Goal: Transaction & Acquisition: Book appointment/travel/reservation

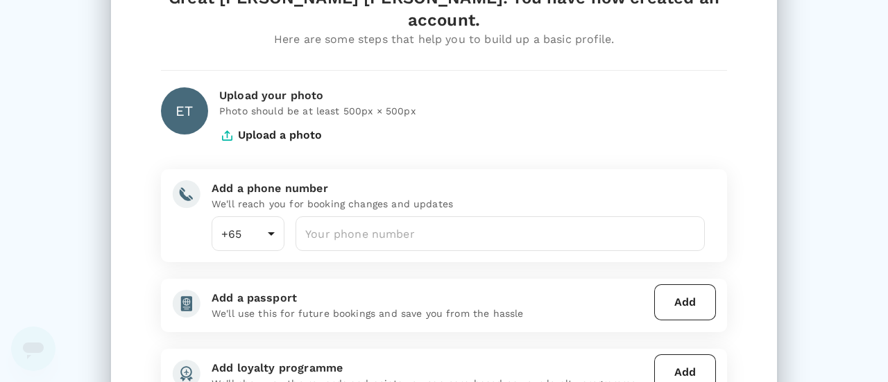
scroll to position [139, 0]
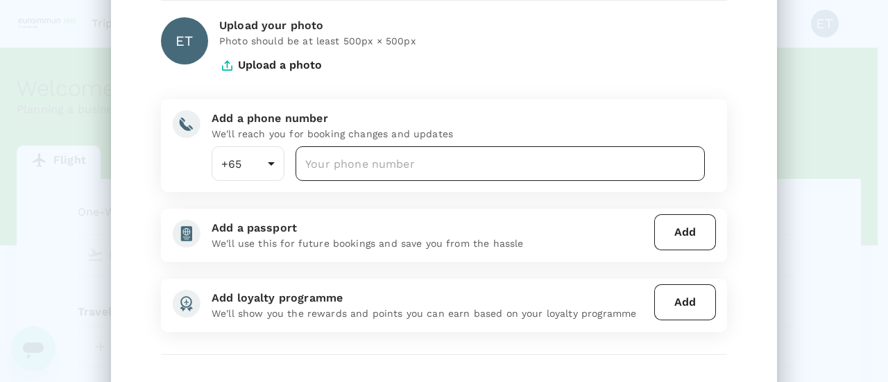
click at [322, 146] on input "number" at bounding box center [500, 163] width 409 height 35
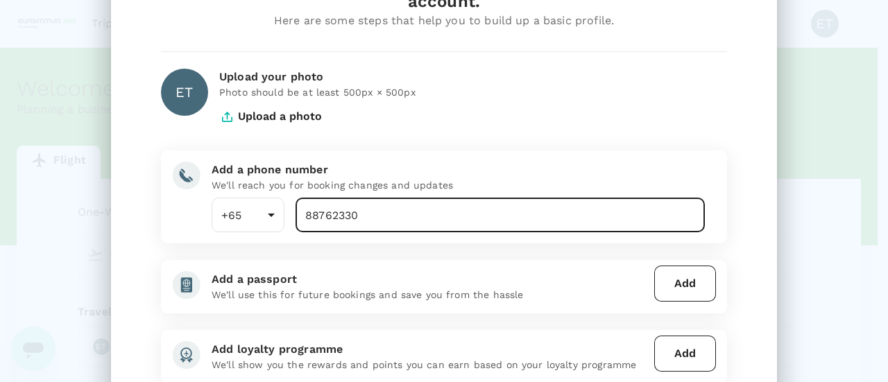
scroll to position [69, 0]
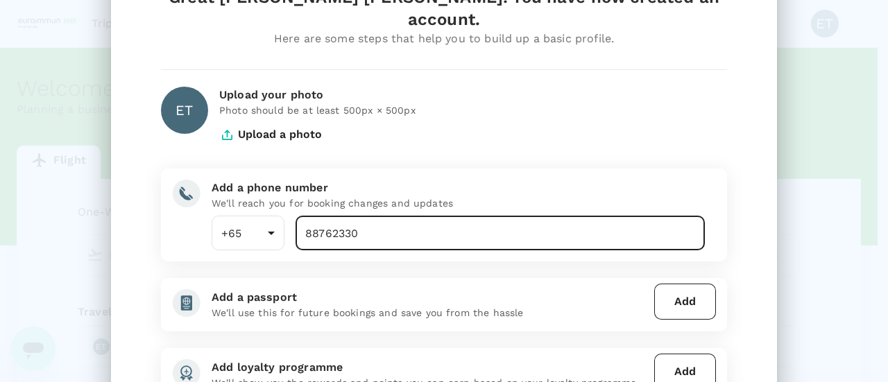
type input "88762330"
click at [293, 117] on button "Upload a photo" at bounding box center [270, 134] width 103 height 35
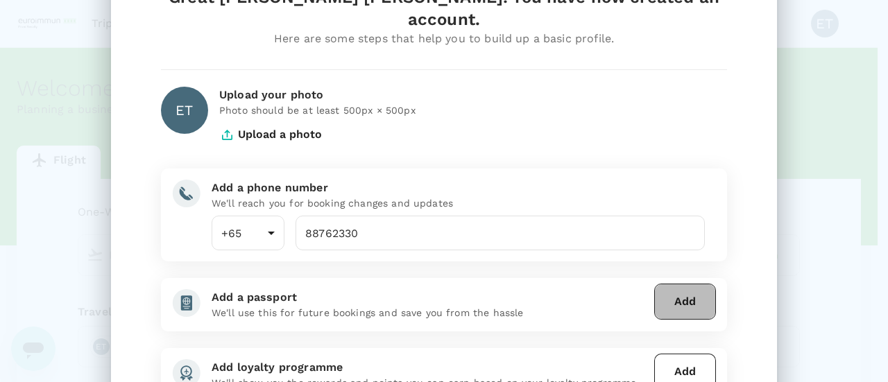
click at [693, 289] on button "Add" at bounding box center [685, 302] width 62 height 36
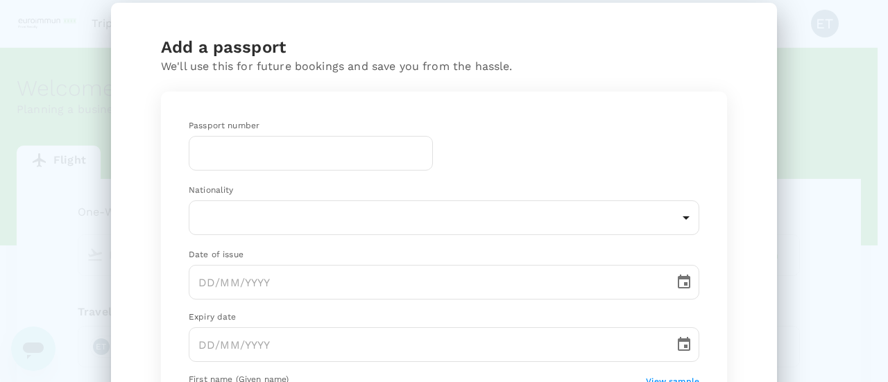
scroll to position [0, 0]
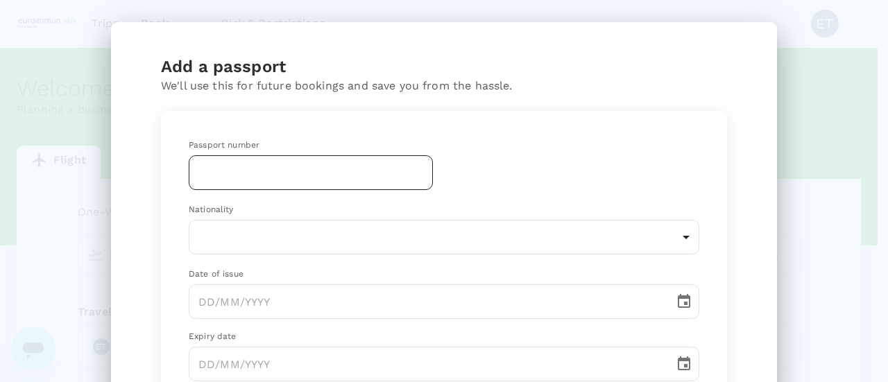
click at [263, 160] on input "text" at bounding box center [311, 172] width 244 height 35
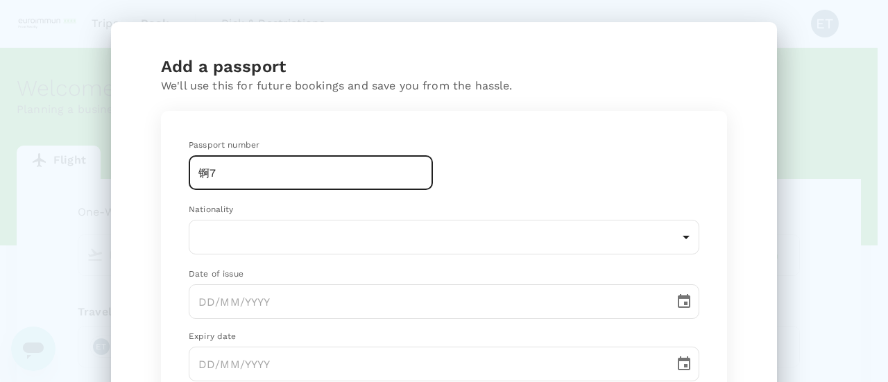
type input "锕"
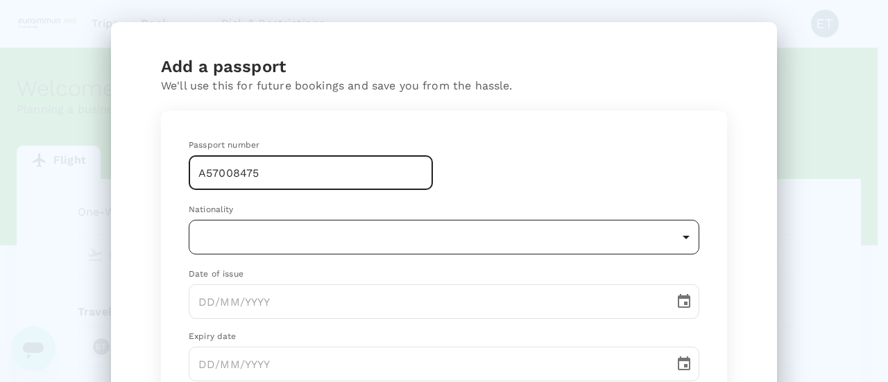
type input "A57008475"
click at [227, 236] on body "Trips Book Risk & Restrictions ET Welcome back , [PERSON_NAME] [PERSON_NAME] . …" at bounding box center [444, 284] width 888 height 568
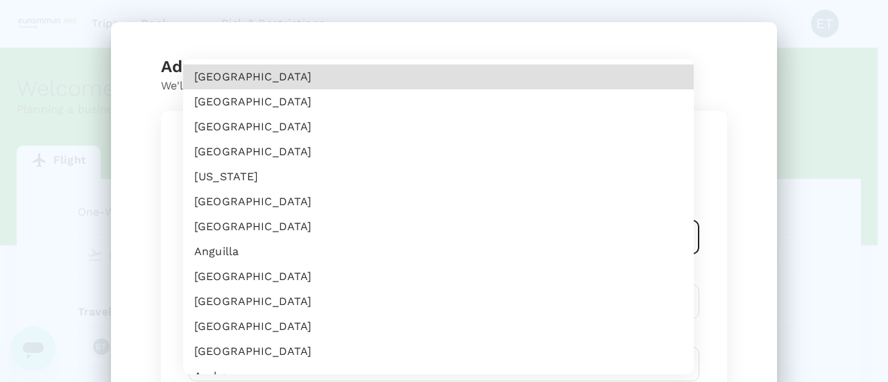
scroll to position [3057, 0]
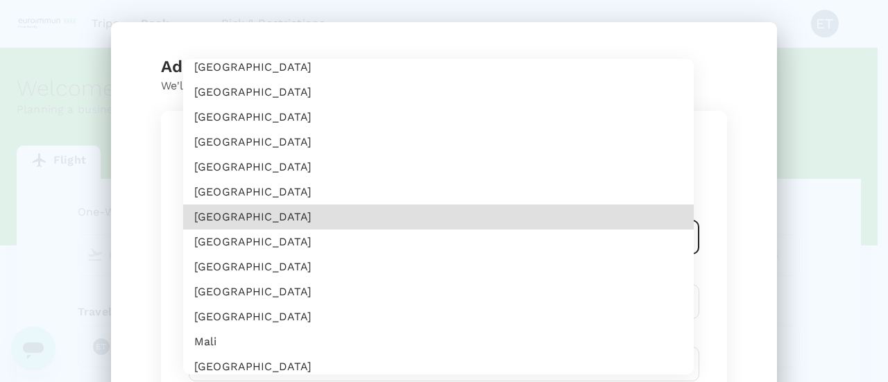
click at [254, 284] on li "[GEOGRAPHIC_DATA]" at bounding box center [438, 292] width 511 height 25
type input "MY"
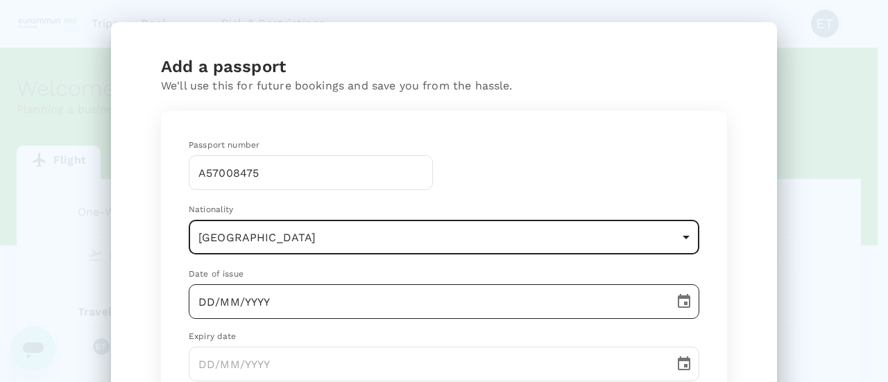
click at [239, 305] on input "DD/MM/YYYY" at bounding box center [427, 301] width 476 height 35
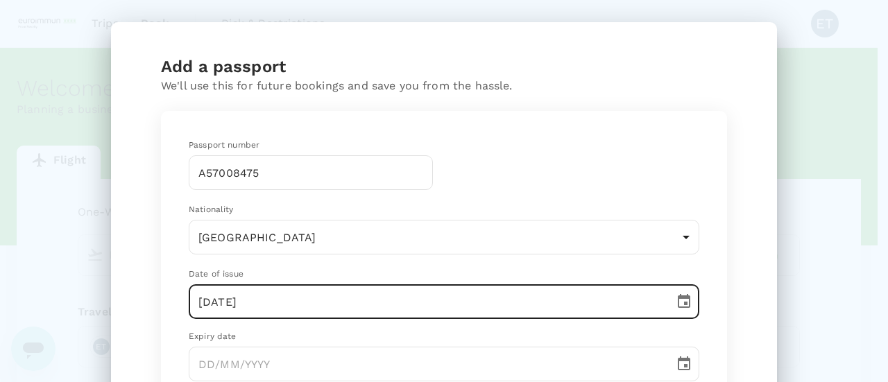
scroll to position [139, 0]
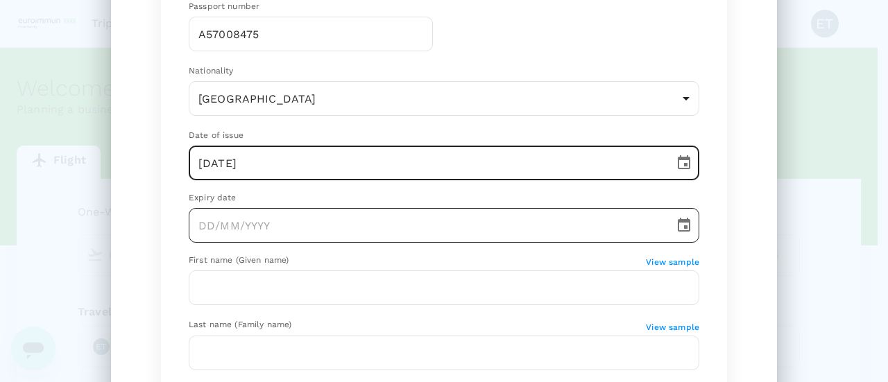
type input "[DATE]"
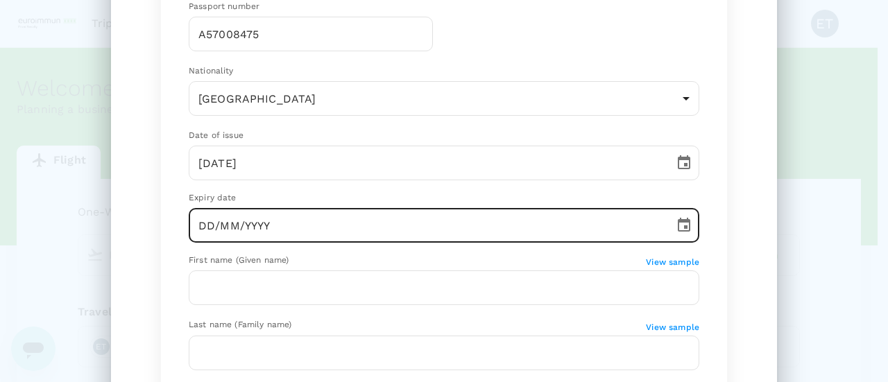
click at [234, 237] on input "DD/MM/YYYY" at bounding box center [427, 225] width 476 height 35
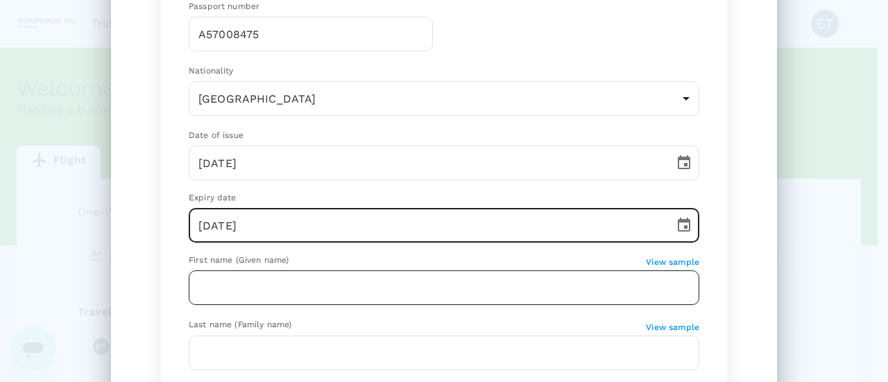
type input "[DATE]"
click at [220, 282] on input "text" at bounding box center [444, 288] width 511 height 35
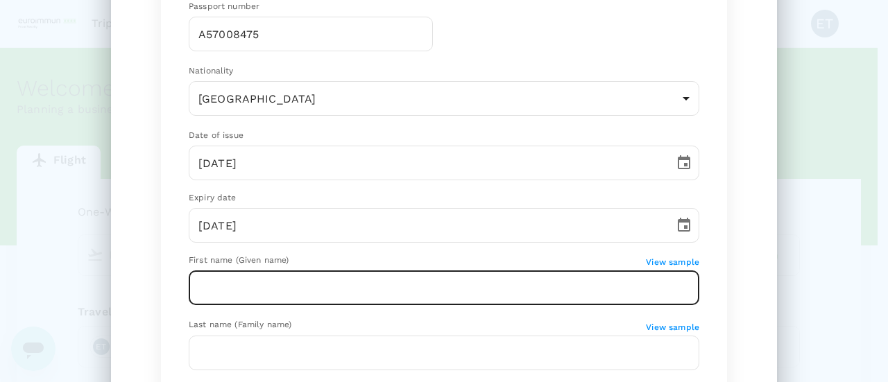
type input "[PERSON_NAME]"
type input "MY"
type input "Teo"
type input "MY"
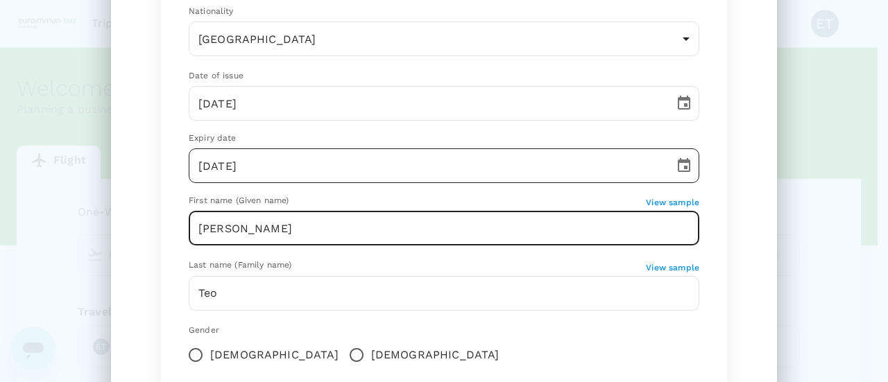
scroll to position [347, 0]
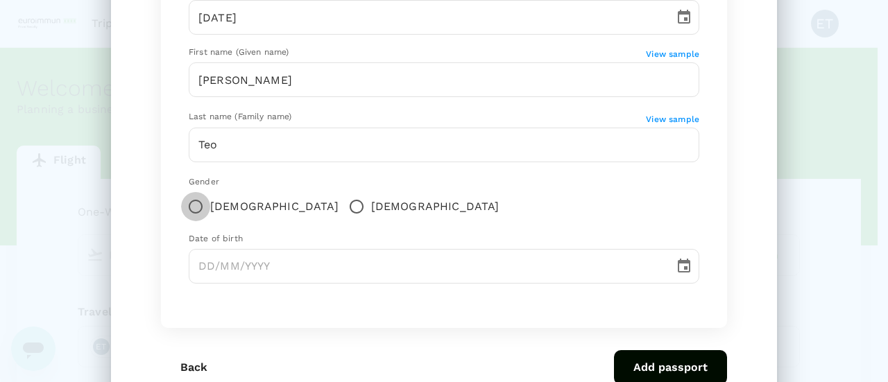
click at [191, 214] on input "[DEMOGRAPHIC_DATA]" at bounding box center [195, 206] width 29 height 29
radio input "true"
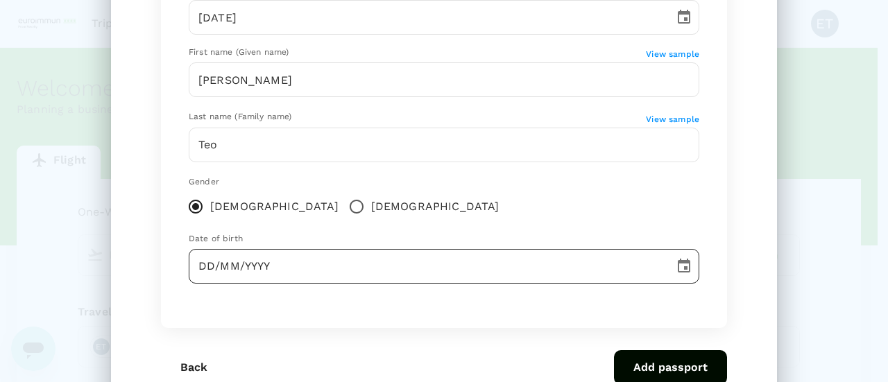
click at [221, 280] on input "DD/MM/YYYY" at bounding box center [427, 266] width 476 height 35
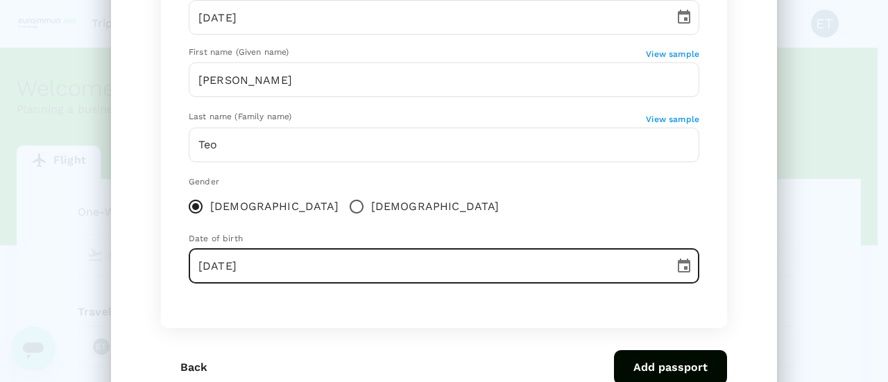
type input "[DATE]"
click at [300, 346] on div "Back Add passport" at bounding box center [438, 362] width 577 height 46
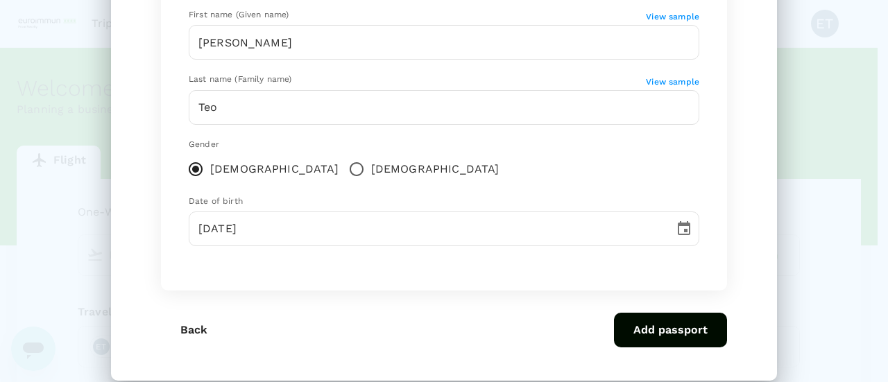
scroll to position [405, 0]
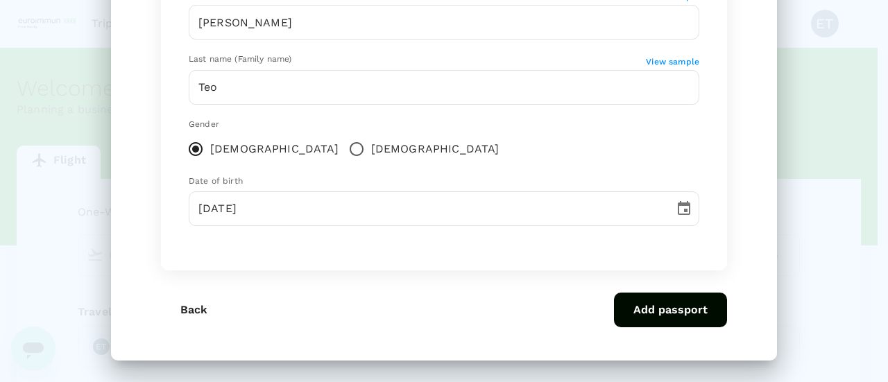
click at [638, 298] on button "Add passport" at bounding box center [670, 310] width 113 height 35
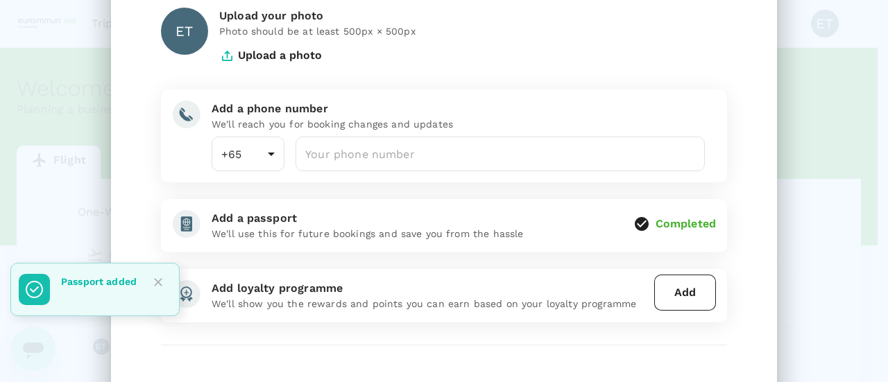
scroll to position [79, 0]
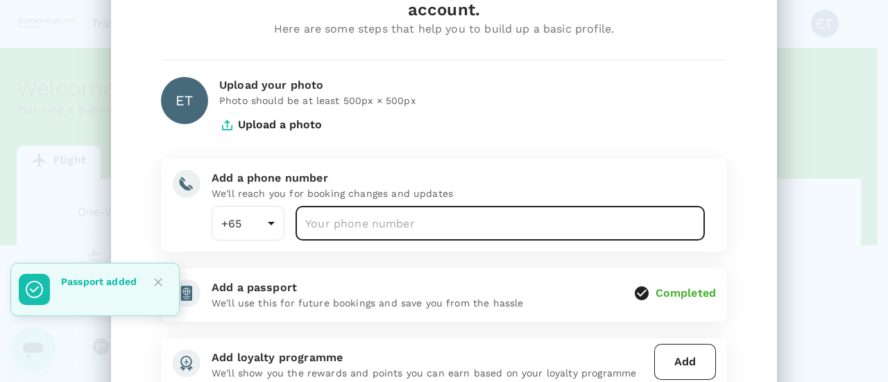
click at [323, 206] on input "number" at bounding box center [500, 223] width 409 height 35
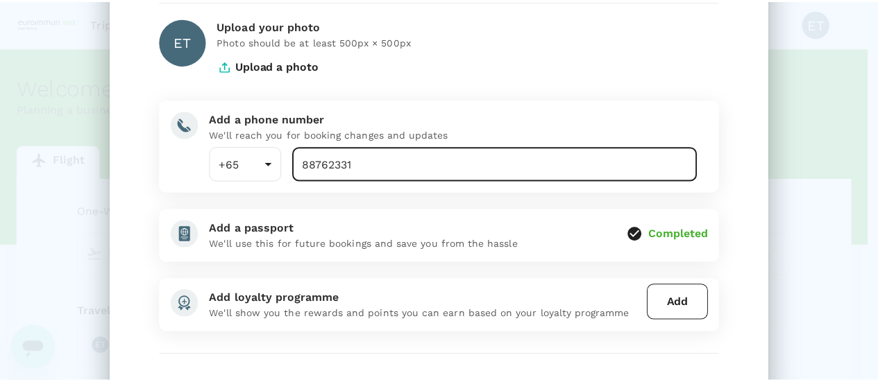
scroll to position [218, 0]
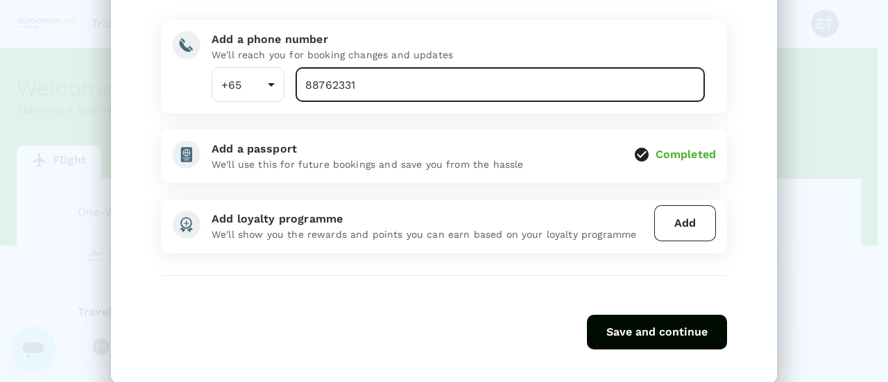
type input "88762331"
click at [611, 315] on button "Save and continue" at bounding box center [657, 332] width 140 height 35
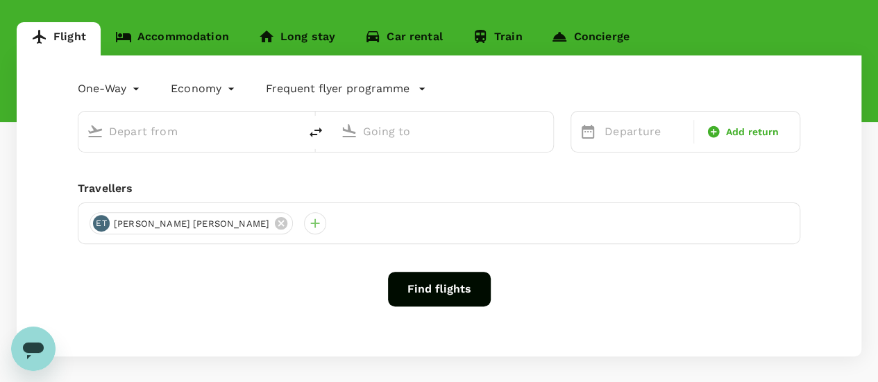
scroll to position [0, 0]
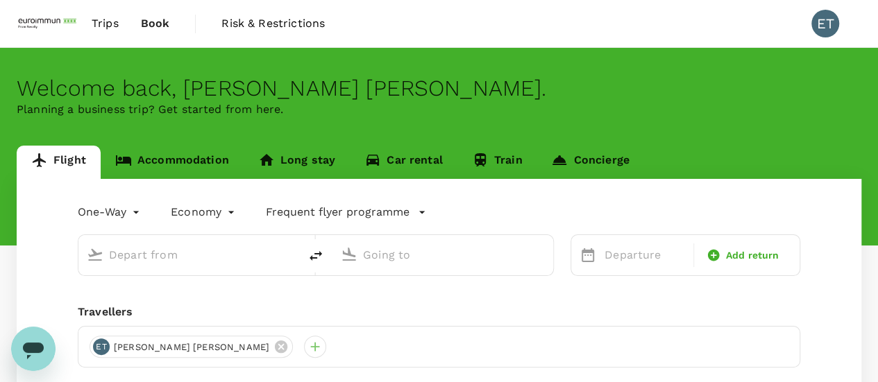
click at [194, 264] on input "text" at bounding box center [189, 255] width 161 height 22
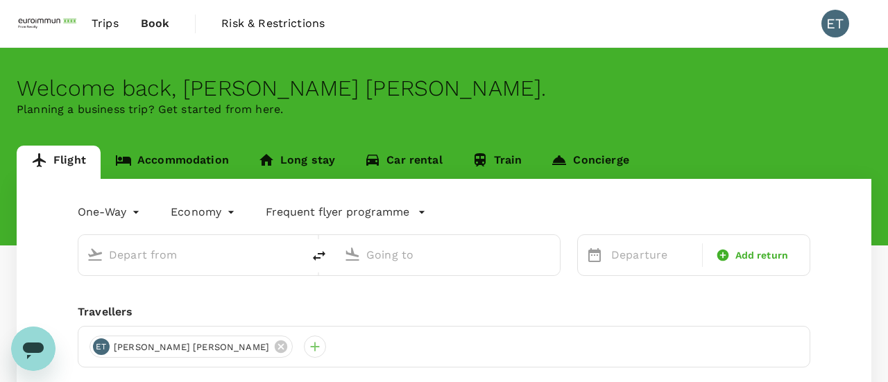
click at [133, 214] on body "Trips Book Risk & Restrictions ET Welcome back , [PERSON_NAME] [PERSON_NAME] . …" at bounding box center [444, 284] width 888 height 568
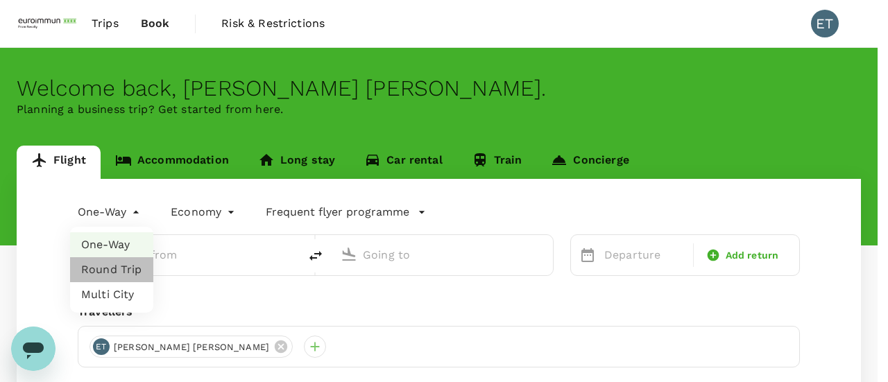
click at [114, 281] on li "Round Trip" at bounding box center [111, 269] width 83 height 25
type input "roundtrip"
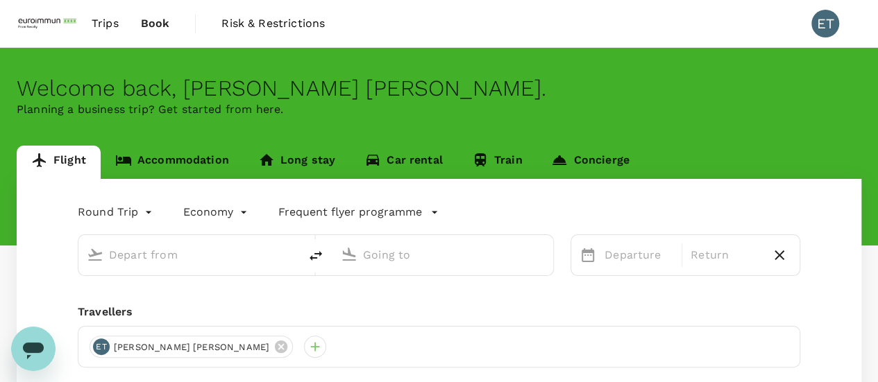
click at [165, 253] on input "text" at bounding box center [189, 255] width 161 height 22
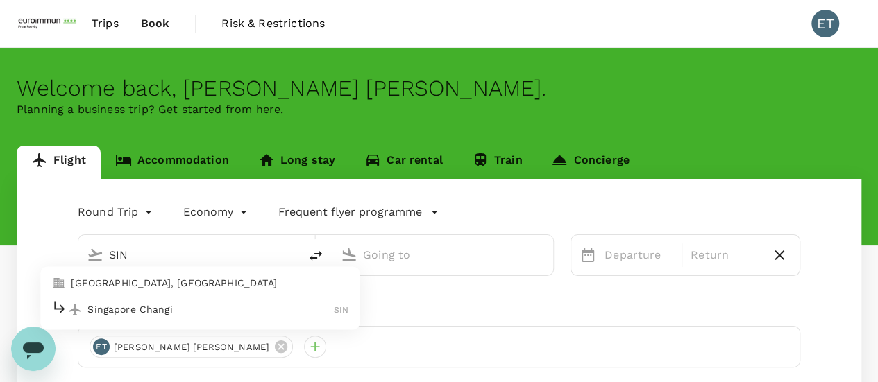
click at [155, 292] on li "[GEOGRAPHIC_DATA], [GEOGRAPHIC_DATA]" at bounding box center [199, 284] width 319 height 22
type input "[GEOGRAPHIC_DATA], [GEOGRAPHIC_DATA] (any)"
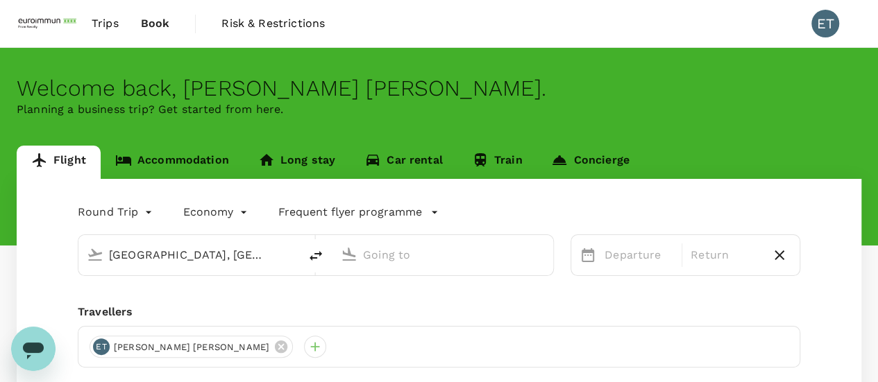
click at [396, 259] on input "text" at bounding box center [443, 255] width 161 height 22
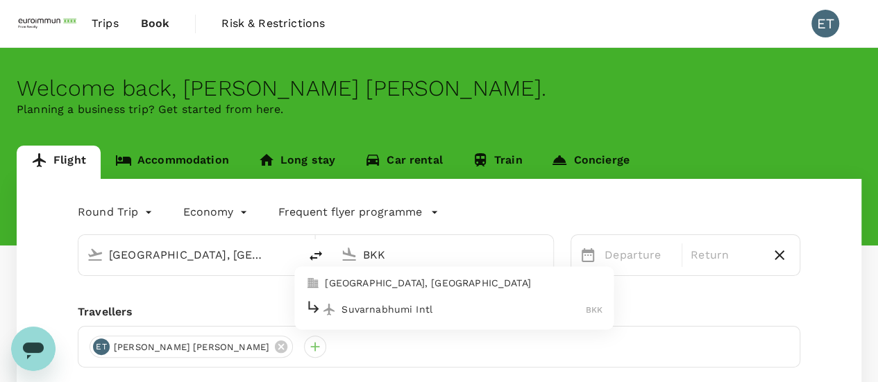
click at [391, 303] on p "Suvarnabhumi Intl" at bounding box center [463, 310] width 244 height 14
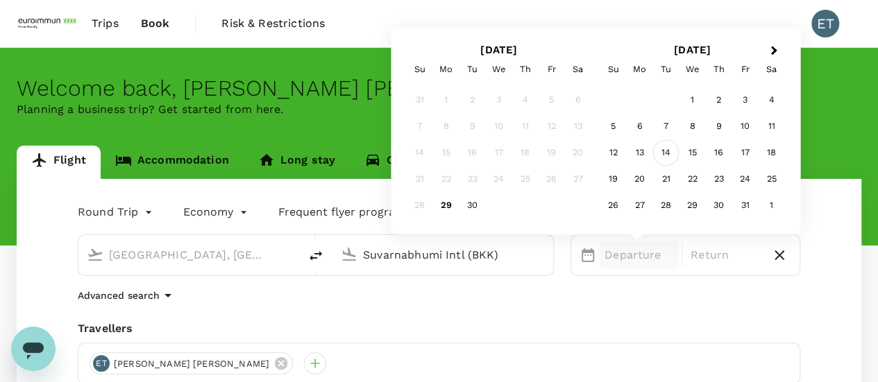
type input "Suvarnabhumi Intl (BKK)"
click at [665, 145] on div "14" at bounding box center [666, 153] width 26 height 26
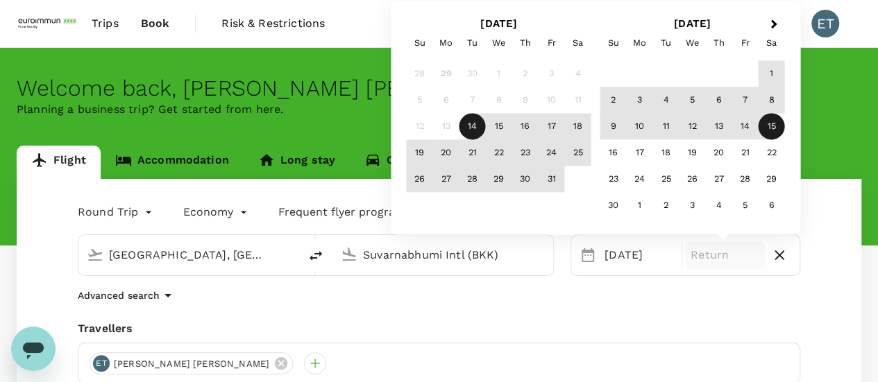
click at [767, 129] on div "15" at bounding box center [771, 127] width 26 height 26
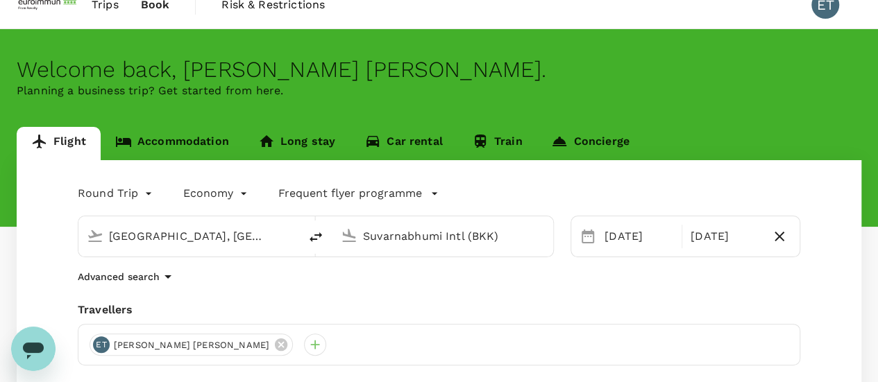
scroll to position [69, 0]
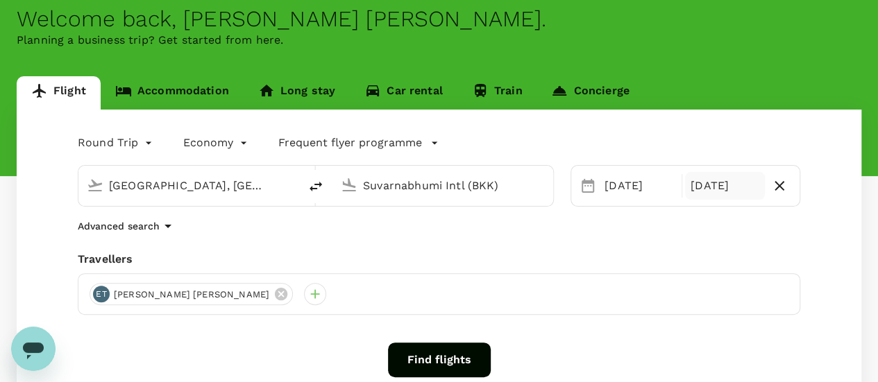
click at [719, 187] on div "[DATE]" at bounding box center [725, 186] width 80 height 28
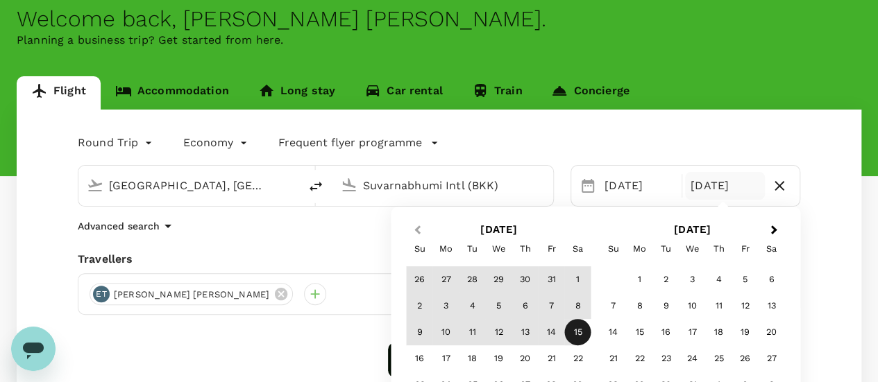
click at [417, 233] on span "Previous Month" at bounding box center [417, 231] width 0 height 16
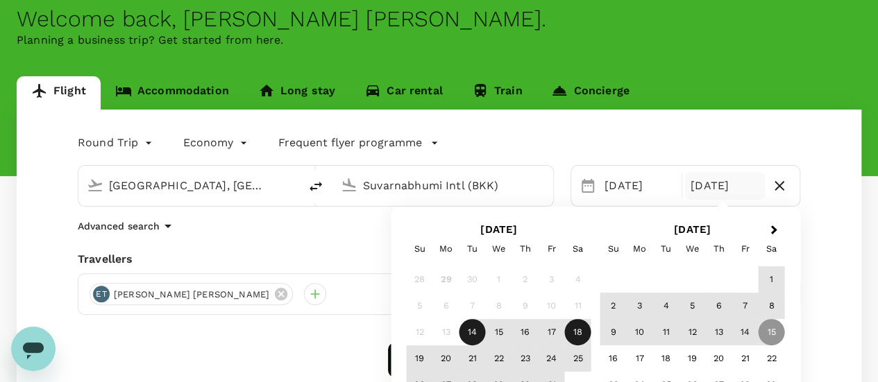
click at [576, 337] on div "18" at bounding box center [578, 332] width 26 height 26
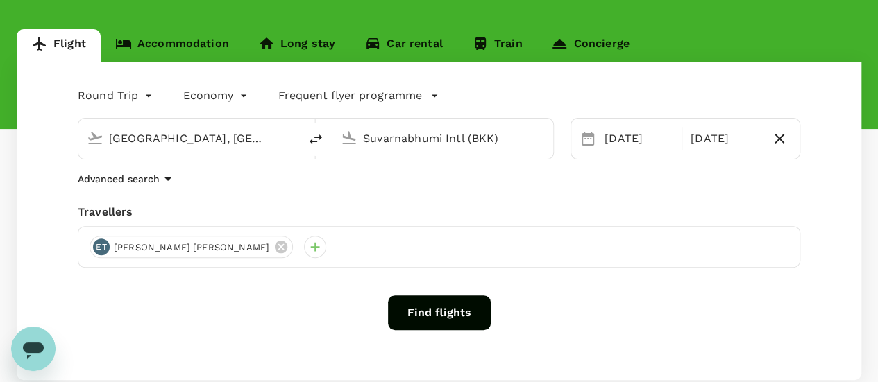
scroll to position [139, 0]
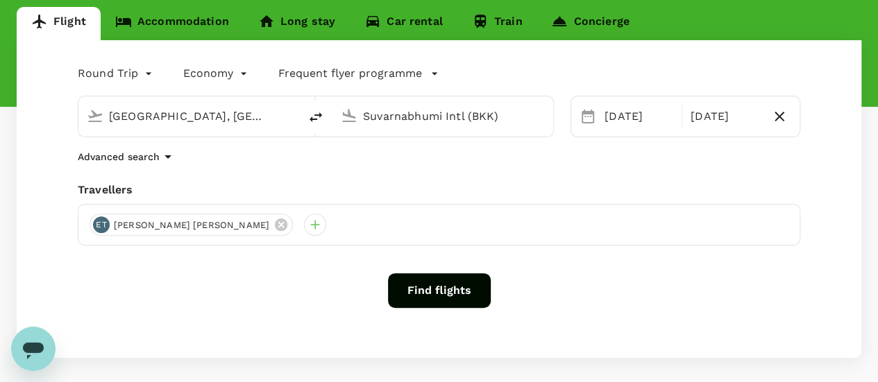
click at [461, 287] on button "Find flights" at bounding box center [439, 290] width 103 height 35
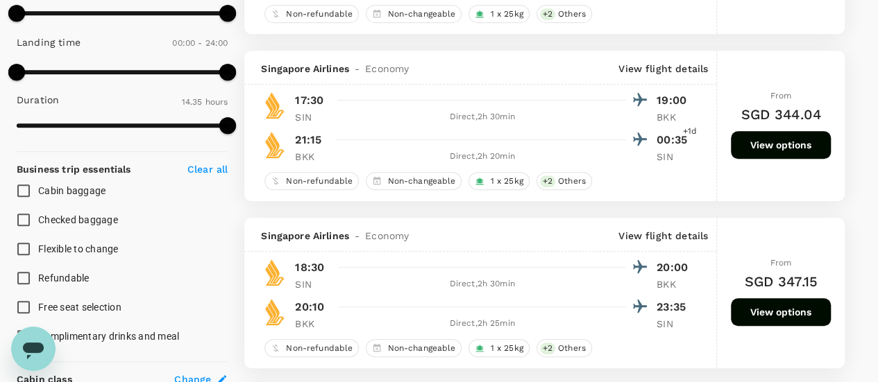
scroll to position [411, 0]
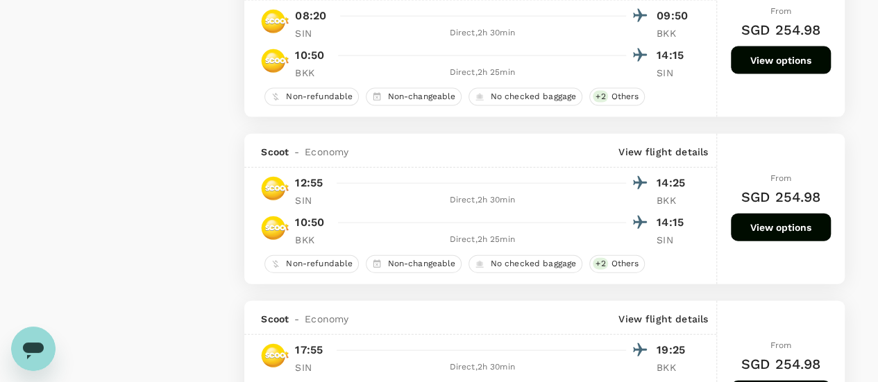
type input "1475"
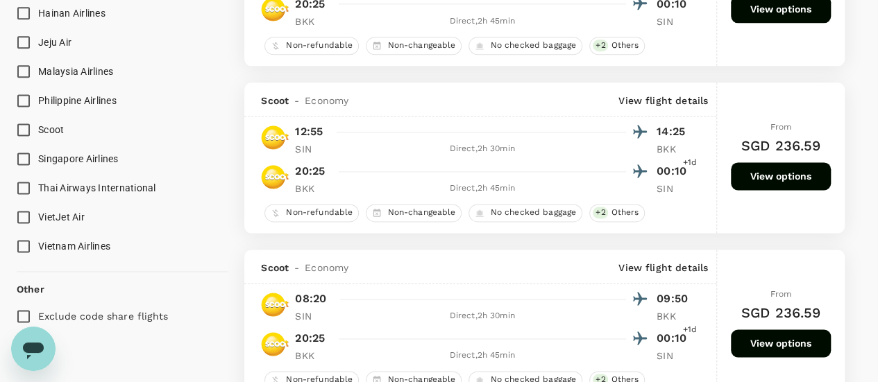
scroll to position [902, 0]
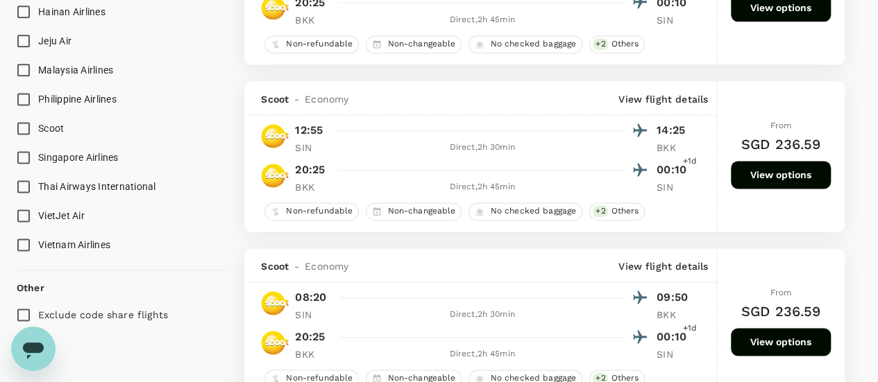
click at [79, 152] on span "Singapore Airlines" at bounding box center [78, 157] width 80 height 11
click at [38, 151] on input "Singapore Airlines" at bounding box center [23, 157] width 29 height 29
checkbox input "true"
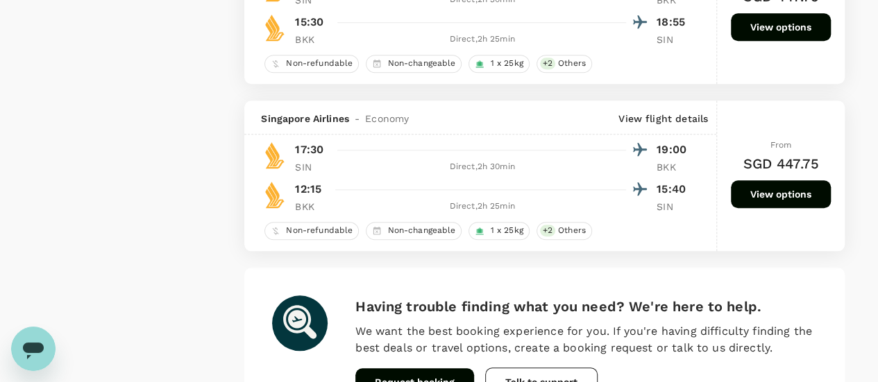
scroll to position [3331, 0]
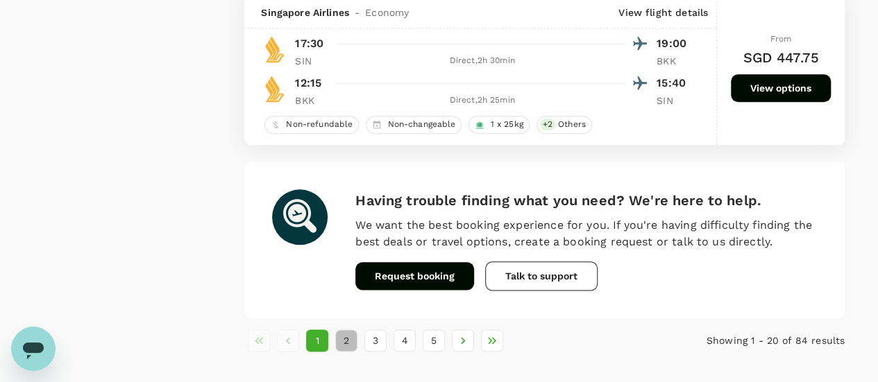
click at [347, 336] on button "2" at bounding box center [346, 341] width 22 height 22
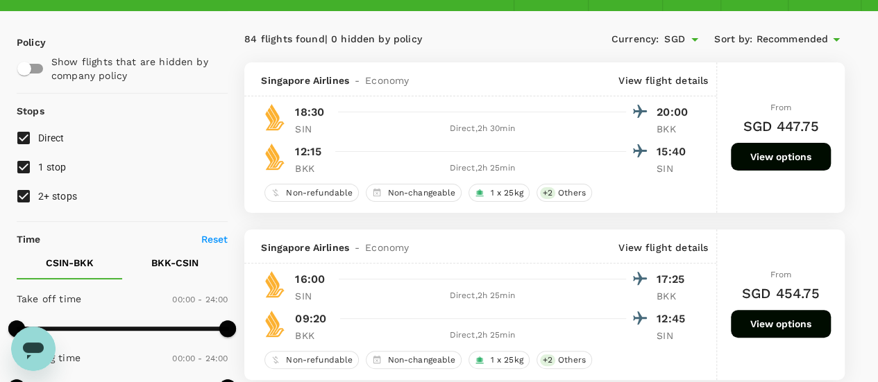
scroll to position [79, 0]
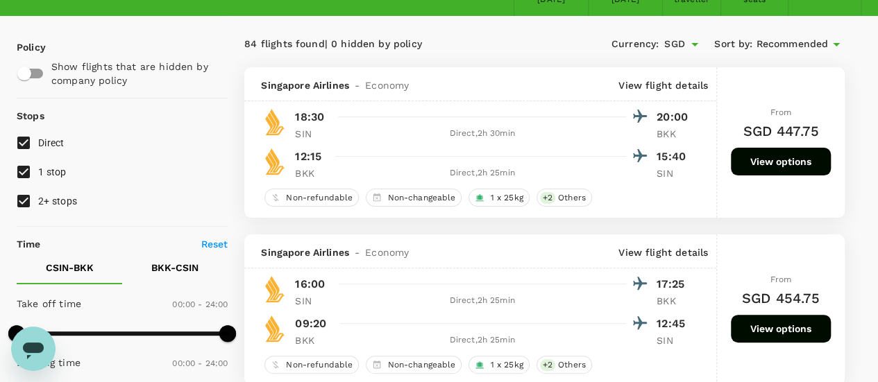
click at [31, 169] on input "1 stop" at bounding box center [23, 172] width 29 height 29
checkbox input "false"
click at [28, 194] on input "2+ stops" at bounding box center [23, 201] width 29 height 29
checkbox input "false"
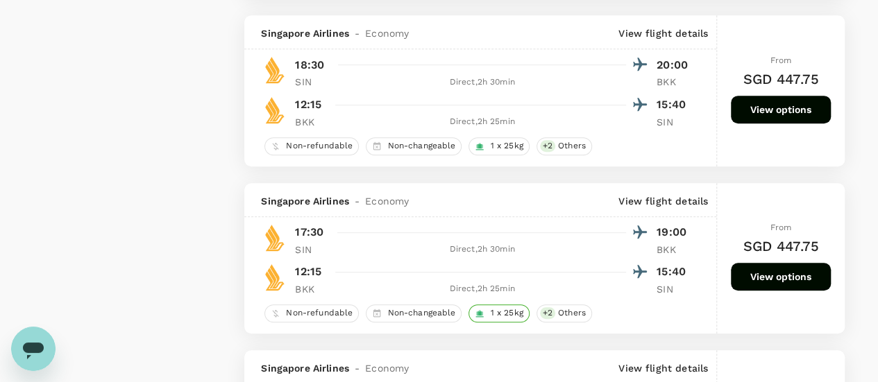
scroll to position [3126, 0]
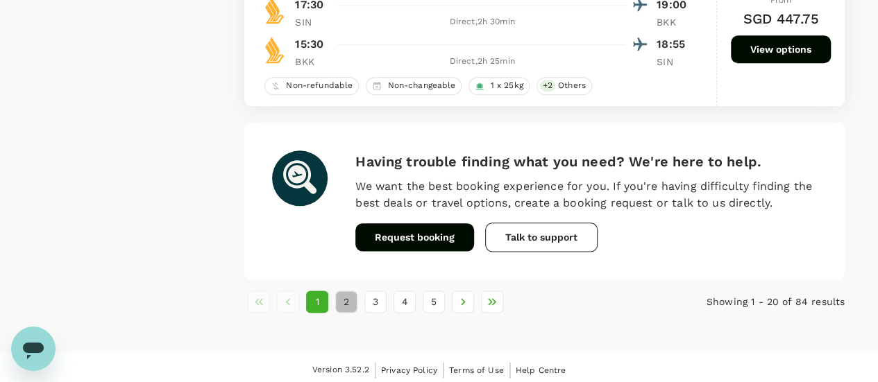
click at [352, 294] on button "2" at bounding box center [346, 302] width 22 height 22
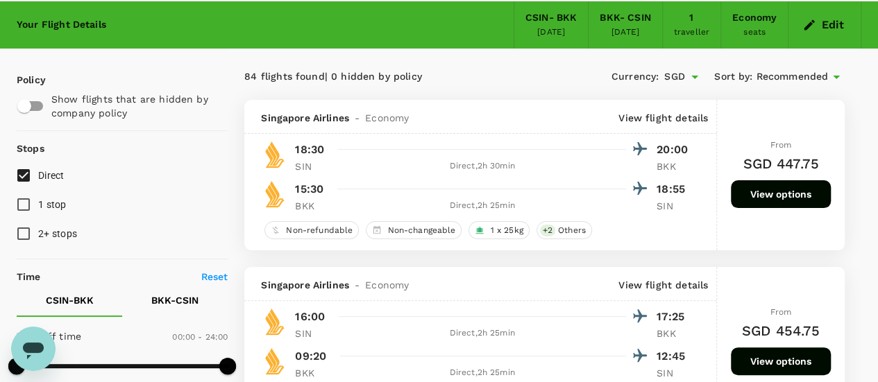
scroll to position [0, 0]
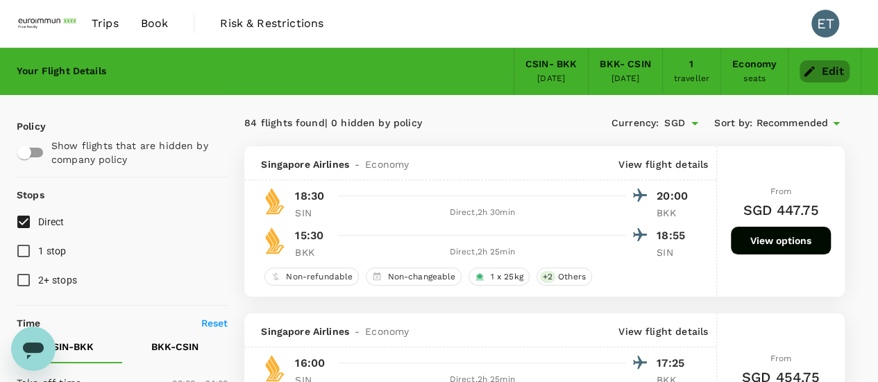
click at [832, 74] on button "Edit" at bounding box center [824, 71] width 50 height 22
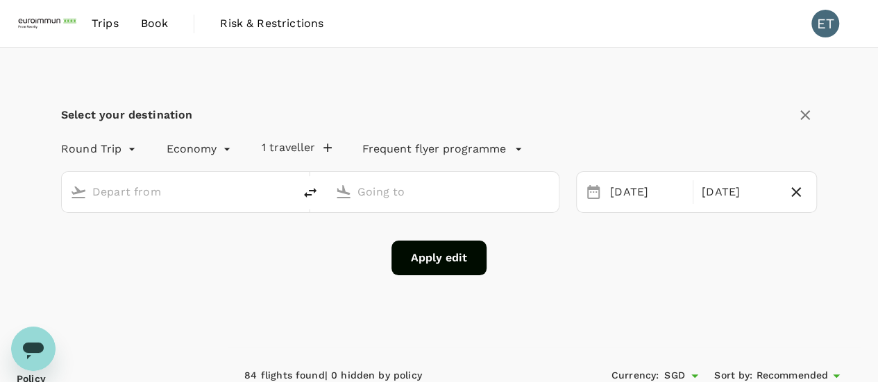
type input "[GEOGRAPHIC_DATA], [GEOGRAPHIC_DATA] (any)"
type input "Suvarnabhumi Intl (BKK)"
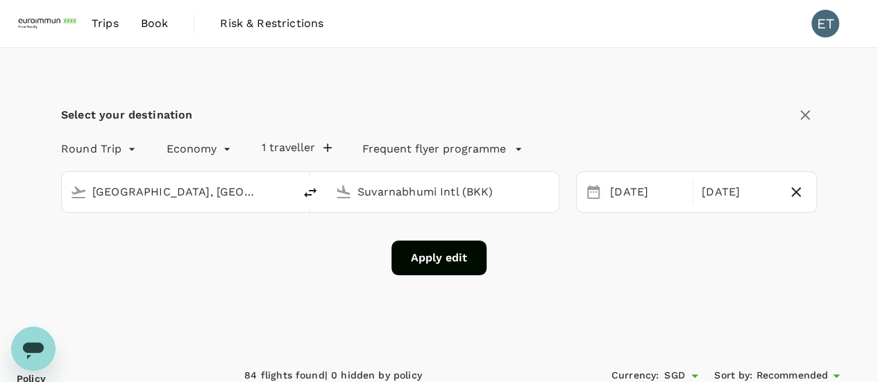
click at [472, 255] on button "Apply edit" at bounding box center [438, 258] width 95 height 35
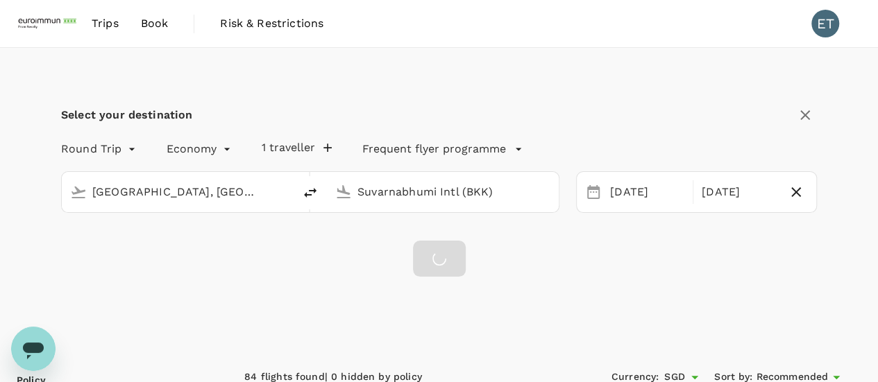
checkbox input "false"
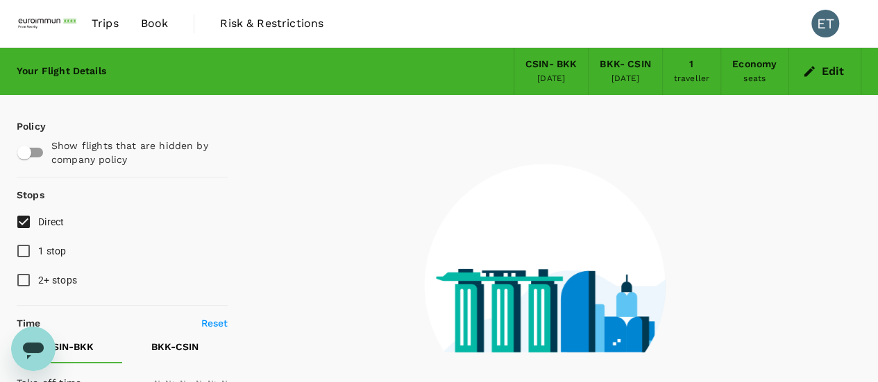
checkbox input "false"
type input "1440"
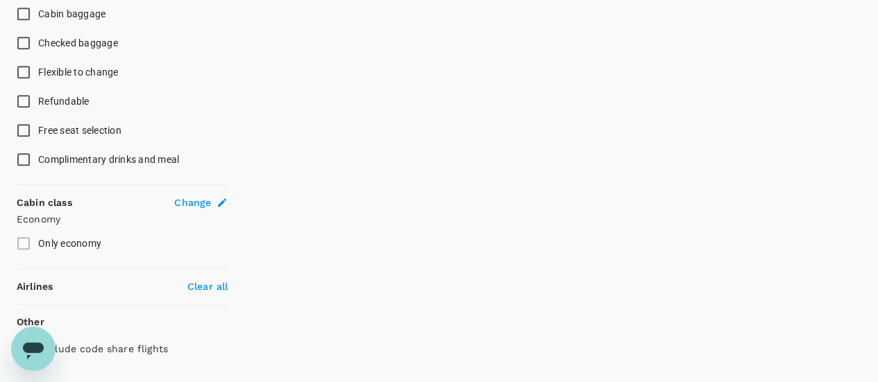
scroll to position [614, 0]
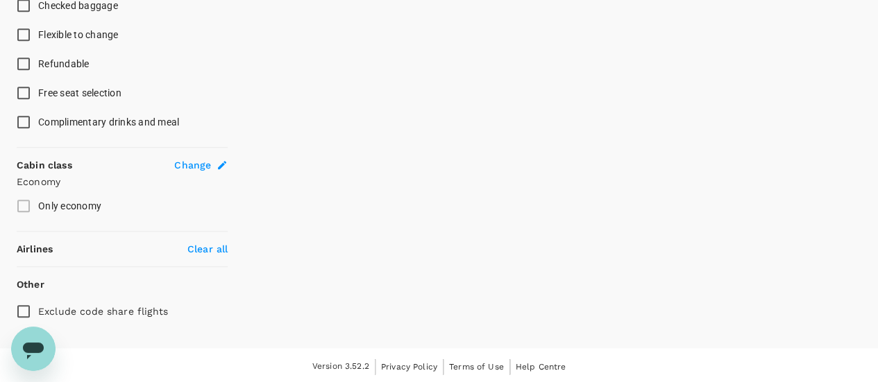
click at [81, 318] on label "Exclude code share flights" at bounding box center [112, 311] width 207 height 29
click at [38, 318] on input "Exclude code share flights" at bounding box center [23, 311] width 29 height 29
checkbox input "true"
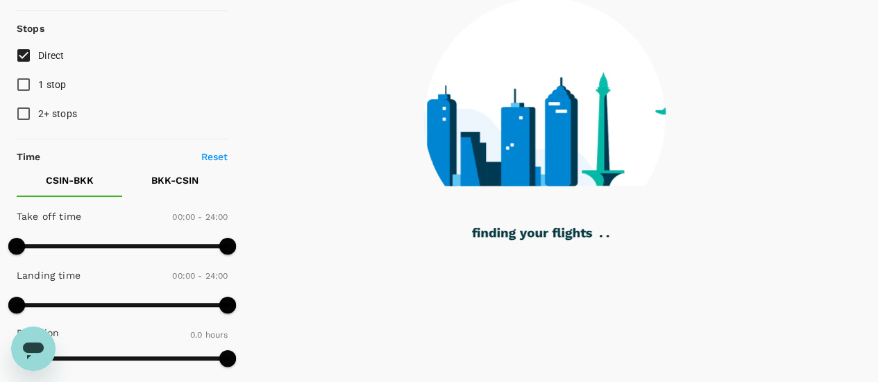
scroll to position [0, 0]
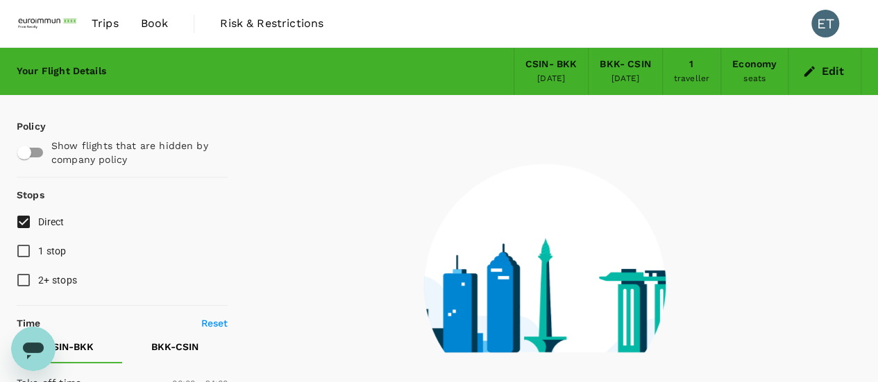
type input "450"
checkbox input "true"
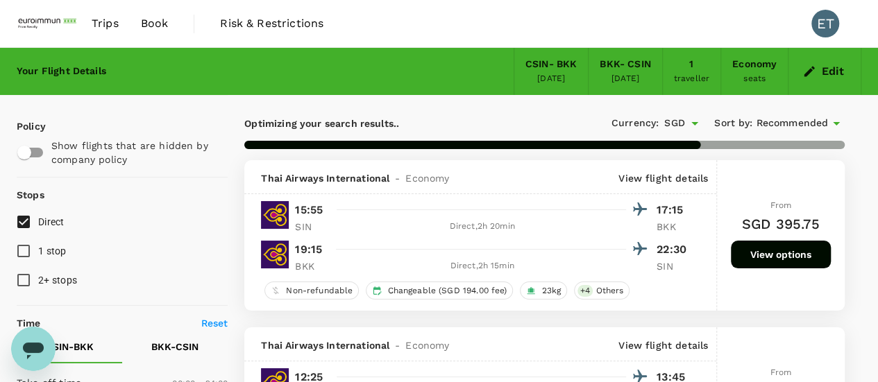
type input "875"
checkbox input "false"
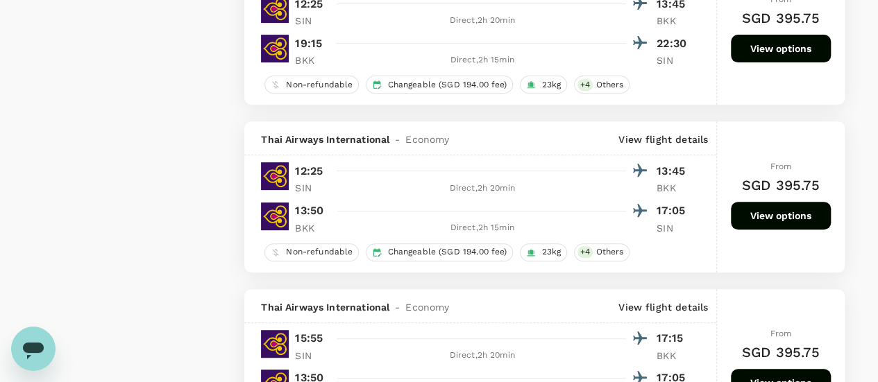
scroll to position [2914, 0]
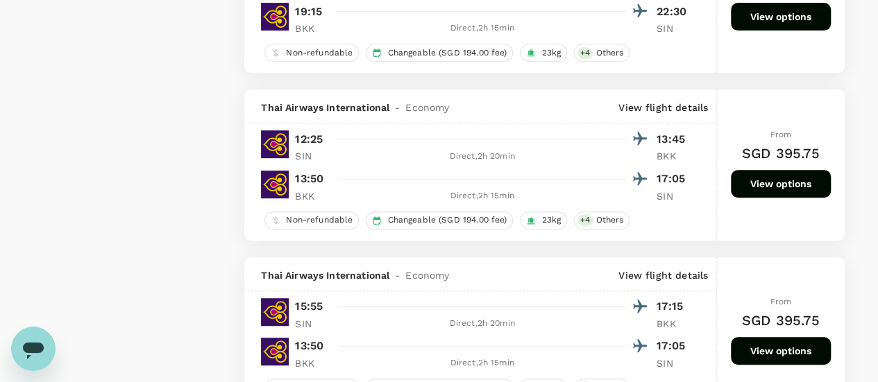
type input "1475"
checkbox input "false"
checkbox input "true"
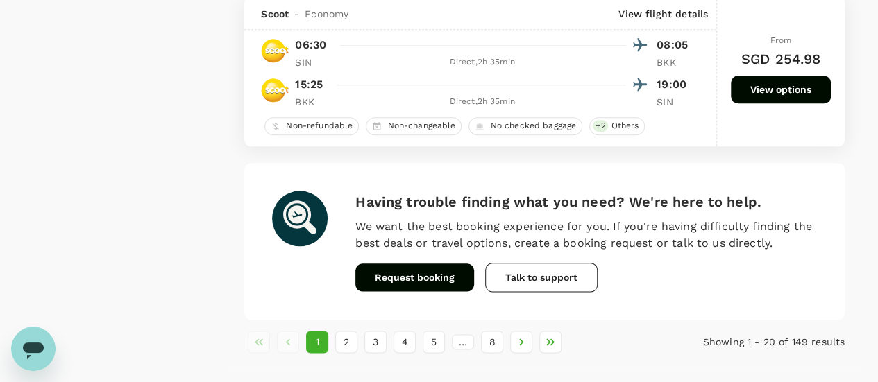
scroll to position [3369, 0]
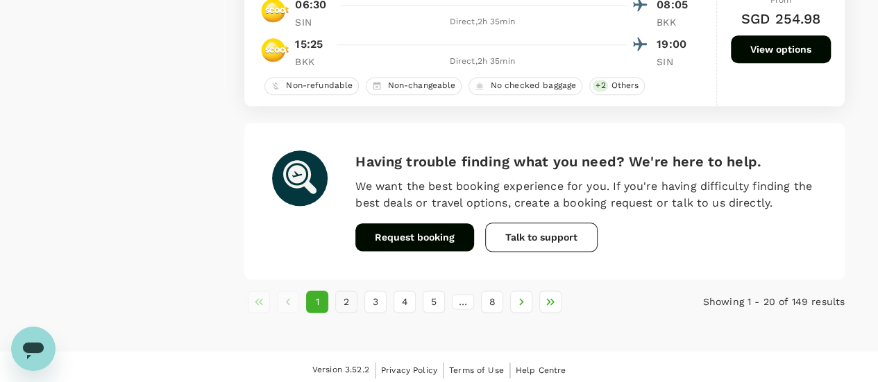
click at [355, 298] on button "2" at bounding box center [346, 302] width 22 height 22
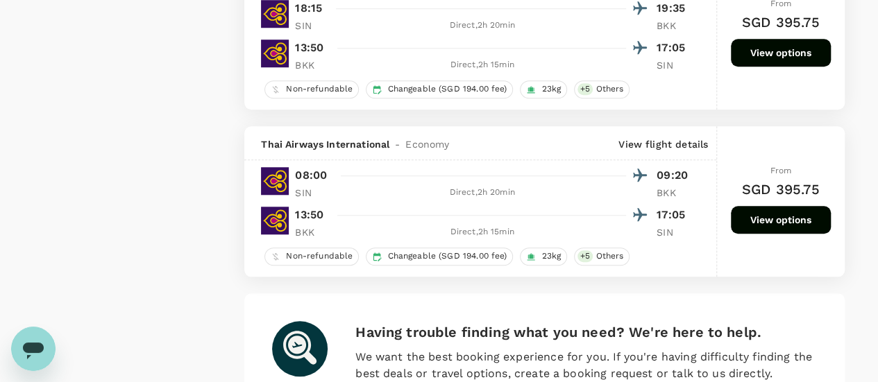
scroll to position [3331, 0]
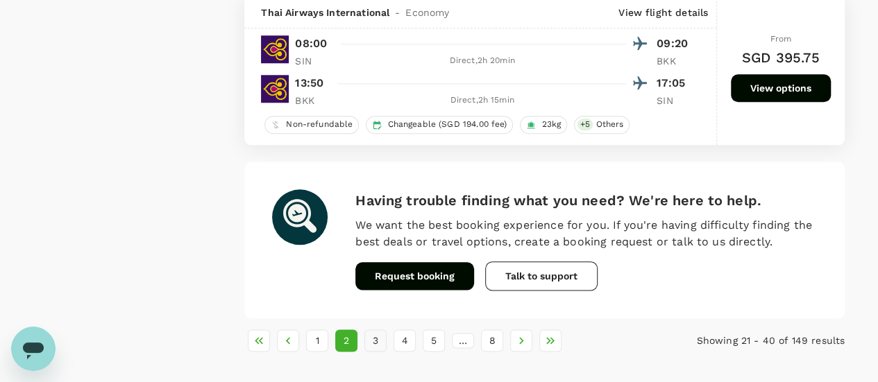
click at [375, 330] on button "3" at bounding box center [375, 341] width 22 height 22
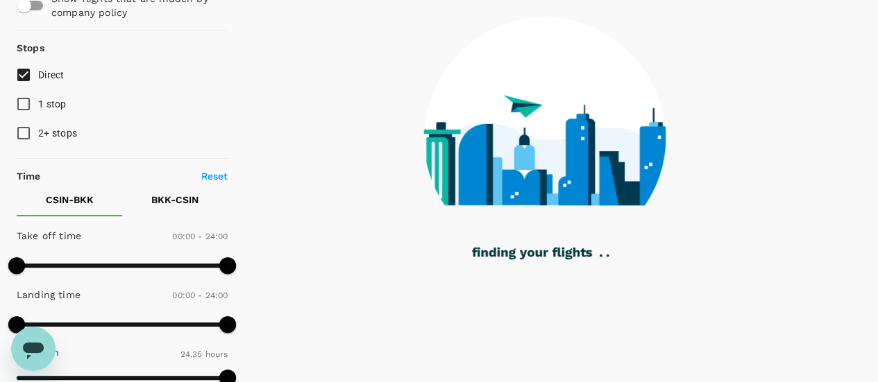
scroll to position [208, 0]
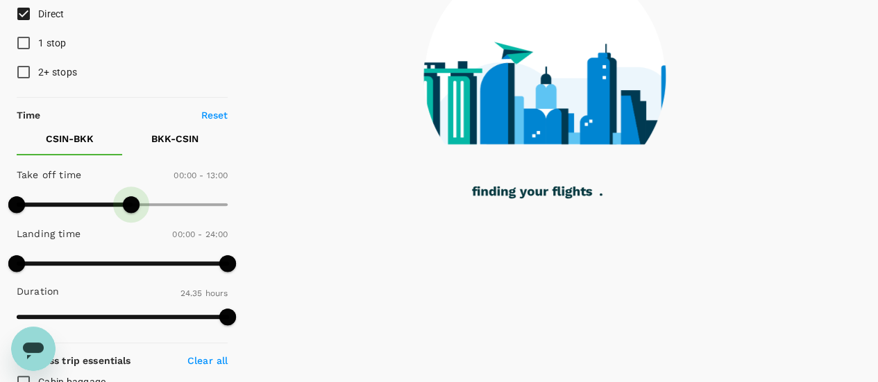
type input "810"
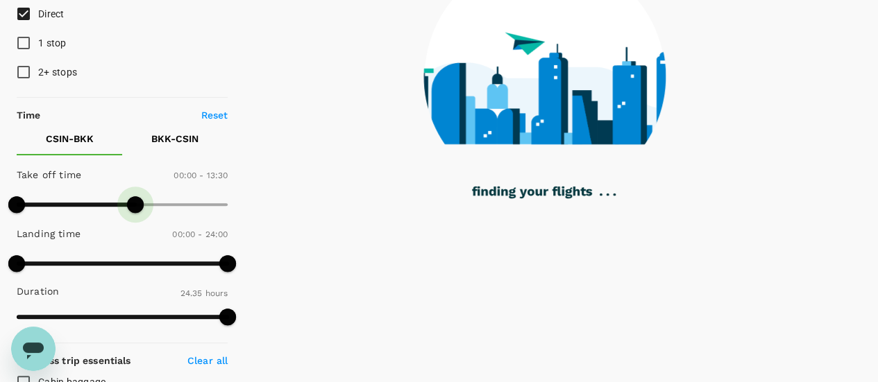
drag, startPoint x: 232, startPoint y: 198, endPoint x: 133, endPoint y: 209, distance: 99.2
click at [133, 209] on span at bounding box center [135, 204] width 17 height 17
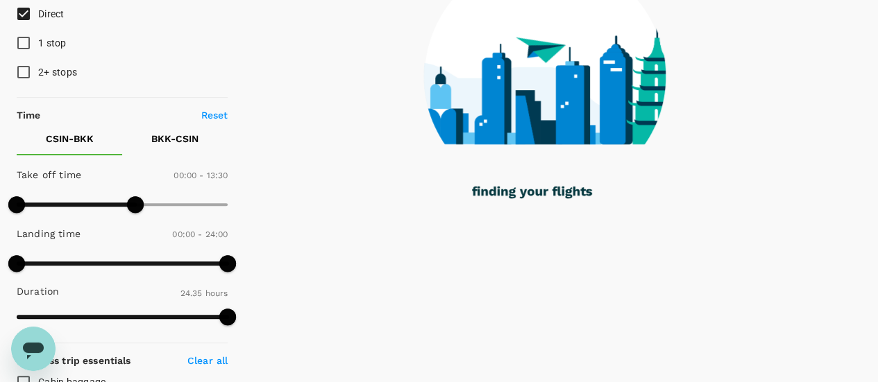
click at [133, 209] on span at bounding box center [135, 204] width 17 height 17
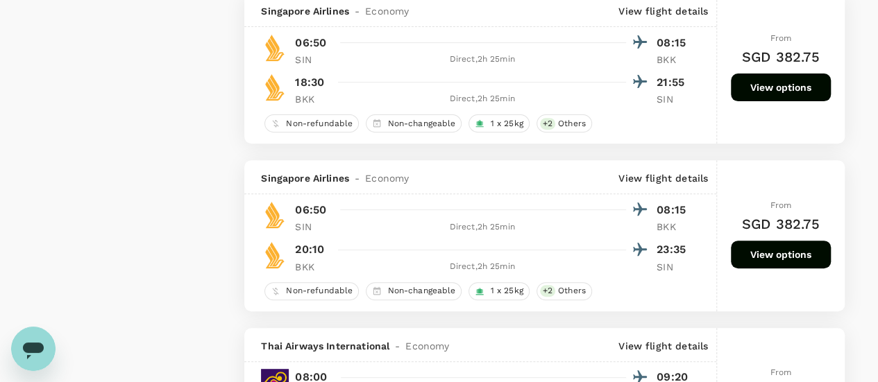
scroll to position [2845, 0]
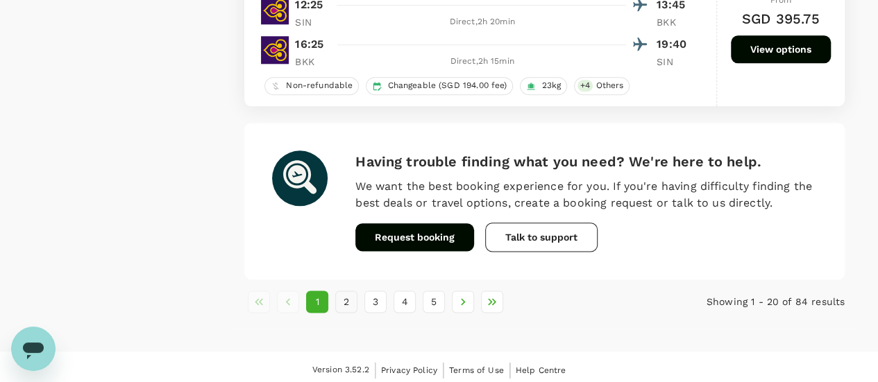
click at [352, 296] on button "2" at bounding box center [346, 302] width 22 height 22
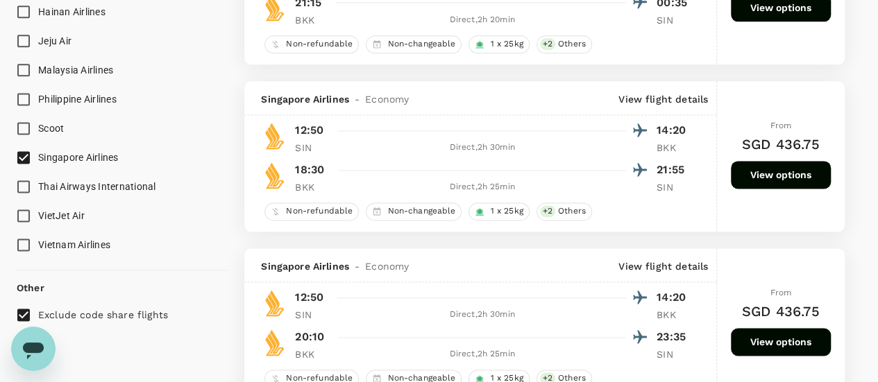
scroll to position [833, 0]
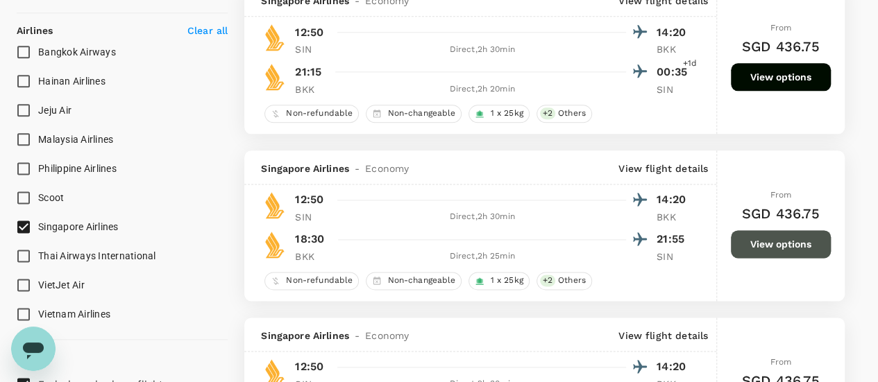
click at [758, 239] on button "View options" at bounding box center [781, 244] width 100 height 28
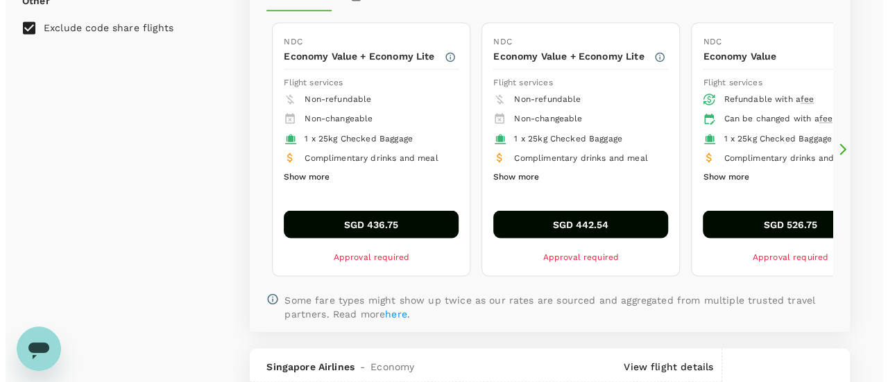
scroll to position [842, 0]
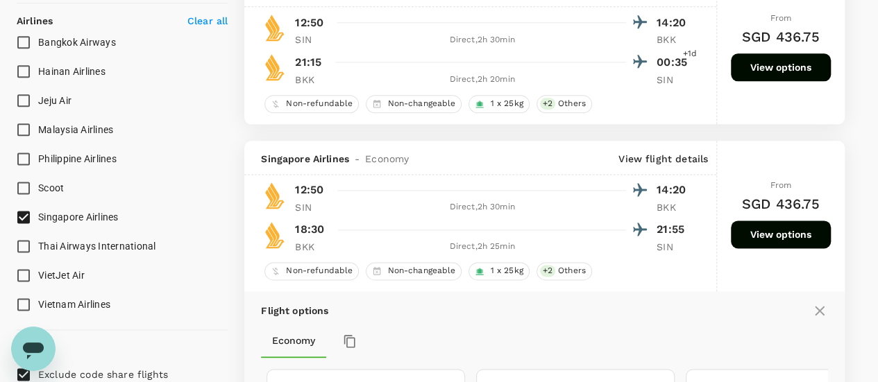
click at [656, 152] on p "View flight details" at bounding box center [663, 159] width 90 height 14
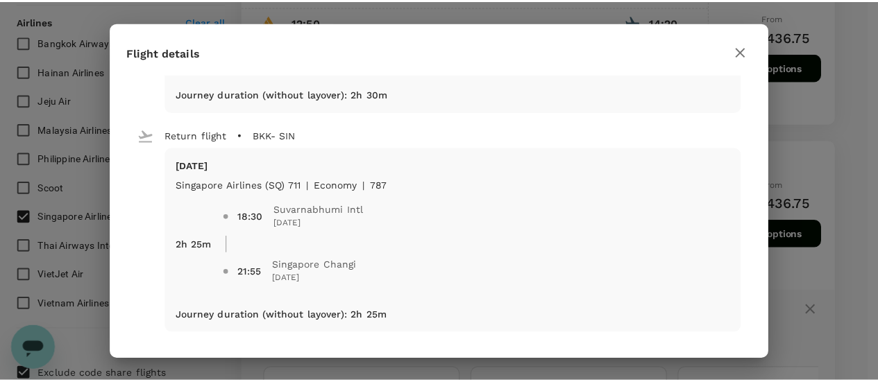
scroll to position [173, 0]
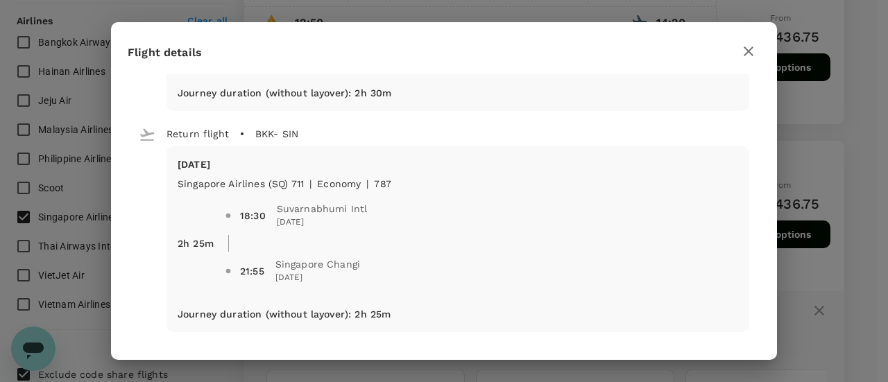
drag, startPoint x: 837, startPoint y: 90, endPoint x: 733, endPoint y: 10, distance: 131.1
click at [837, 90] on div "Flight details Depart flight SIN - BKK [DATE] Singapore Airlines (SQ) 710 | eco…" at bounding box center [444, 191] width 888 height 382
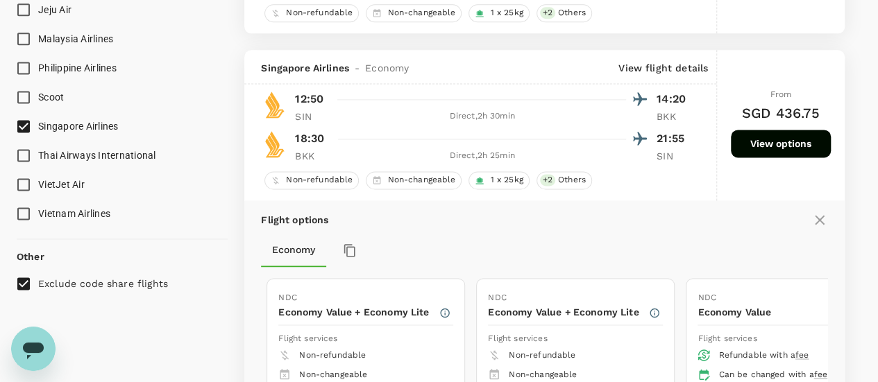
scroll to position [912, 0]
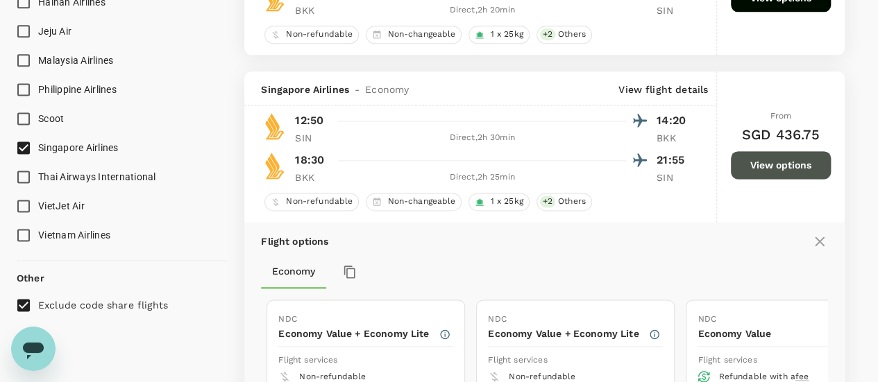
click at [779, 167] on button "View options" at bounding box center [781, 165] width 100 height 28
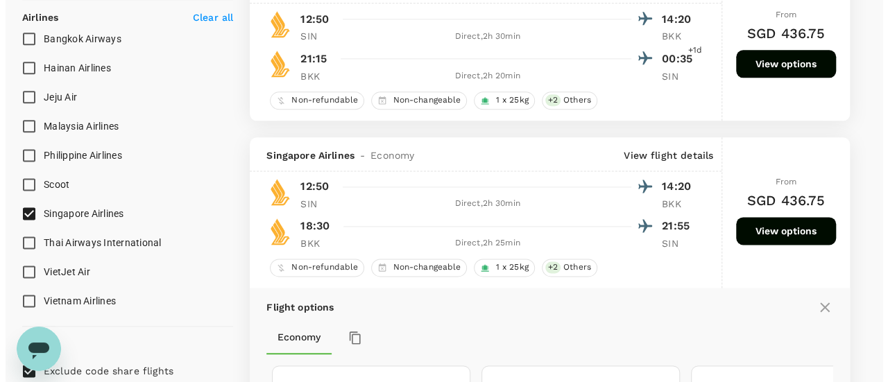
scroll to position [842, 0]
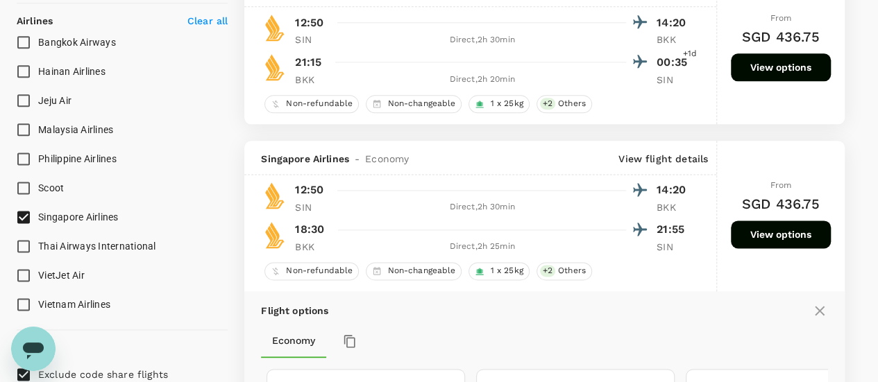
click at [651, 152] on p "View flight details" at bounding box center [663, 159] width 90 height 14
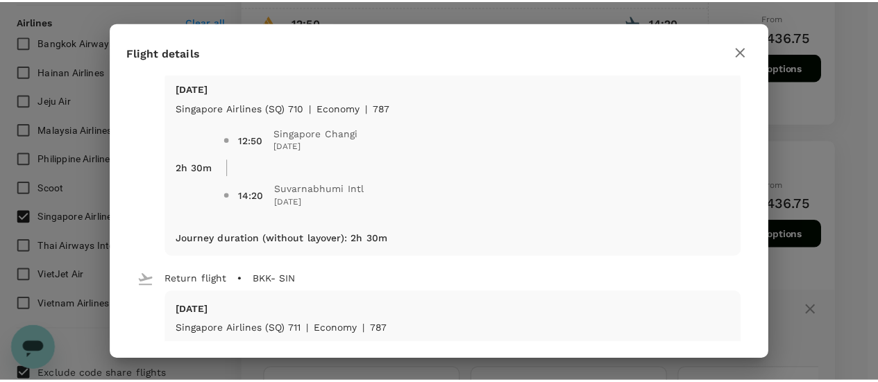
scroll to position [0, 0]
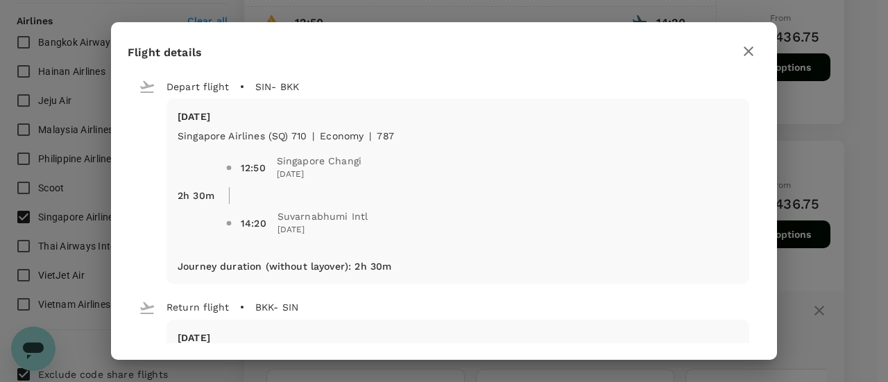
click at [756, 52] on icon "button" at bounding box center [748, 51] width 17 height 17
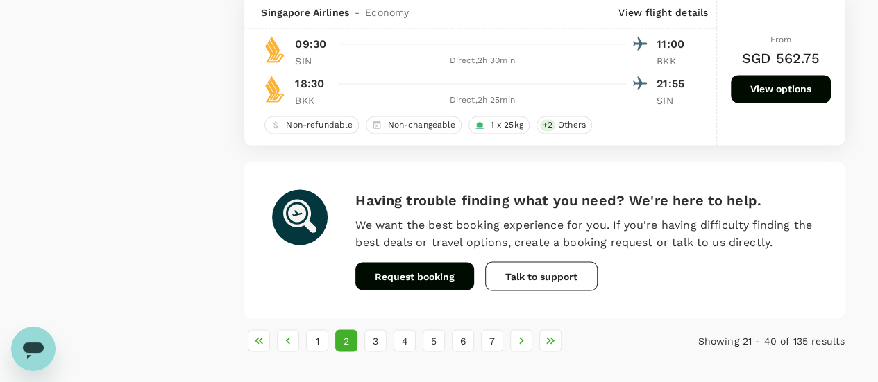
scroll to position [3753, 0]
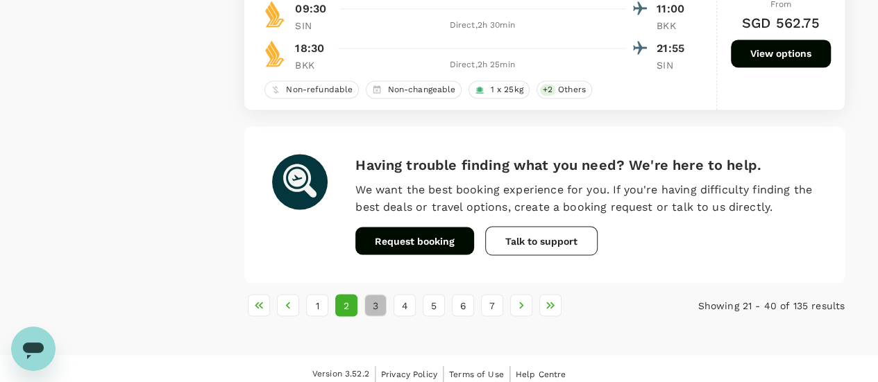
click at [374, 294] on button "3" at bounding box center [375, 305] width 22 height 22
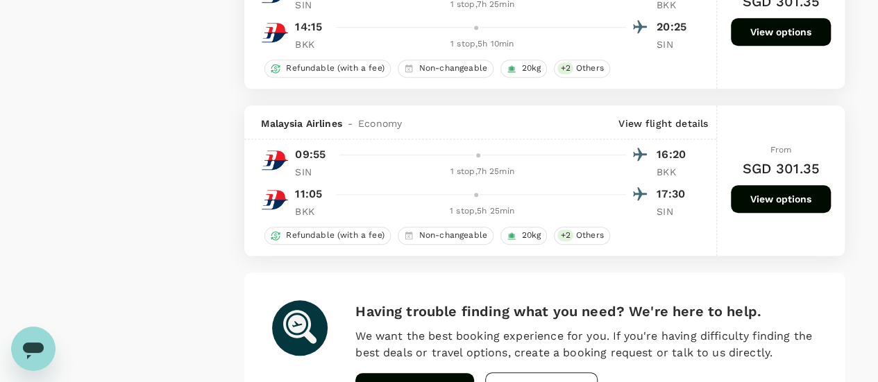
scroll to position [3369, 0]
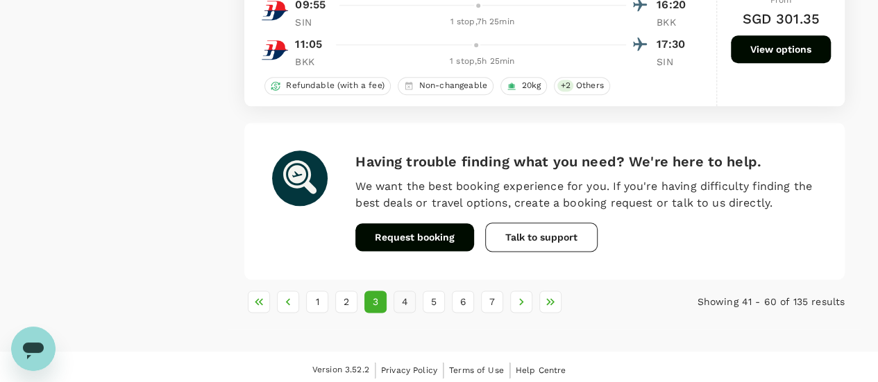
click at [404, 304] on button "4" at bounding box center [404, 302] width 22 height 22
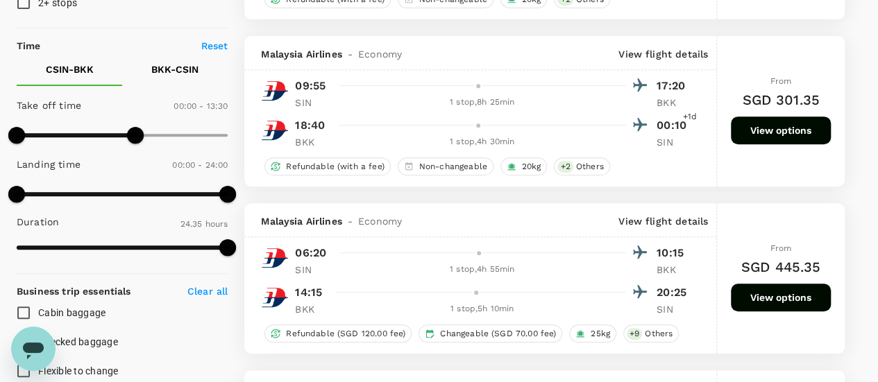
scroll to position [0, 0]
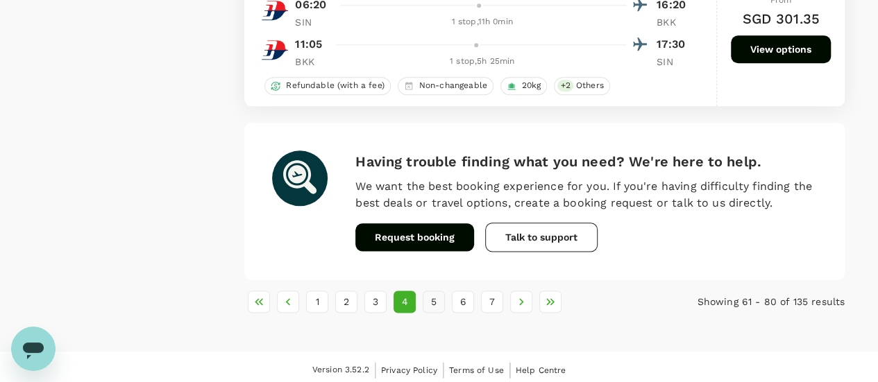
click at [431, 300] on button "5" at bounding box center [434, 302] width 22 height 22
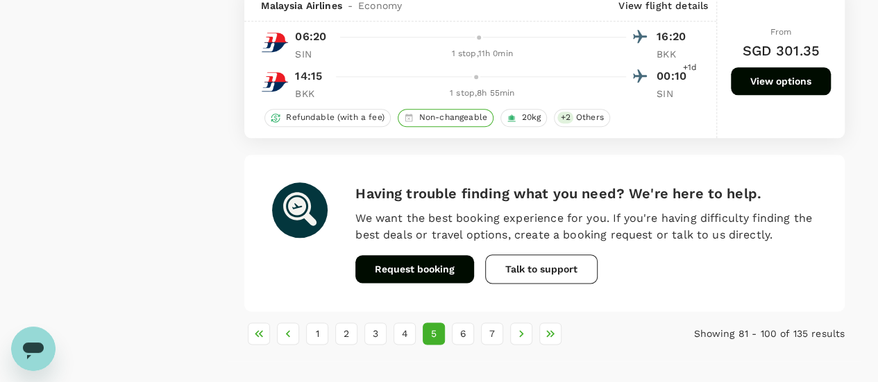
scroll to position [3387, 0]
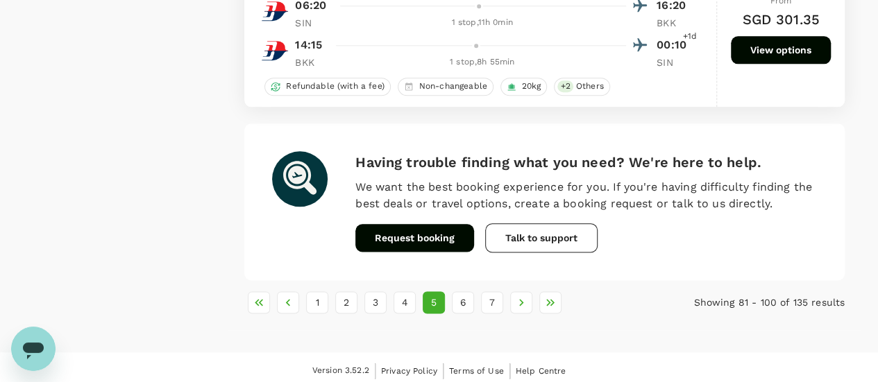
click at [461, 302] on button "6" at bounding box center [463, 302] width 22 height 22
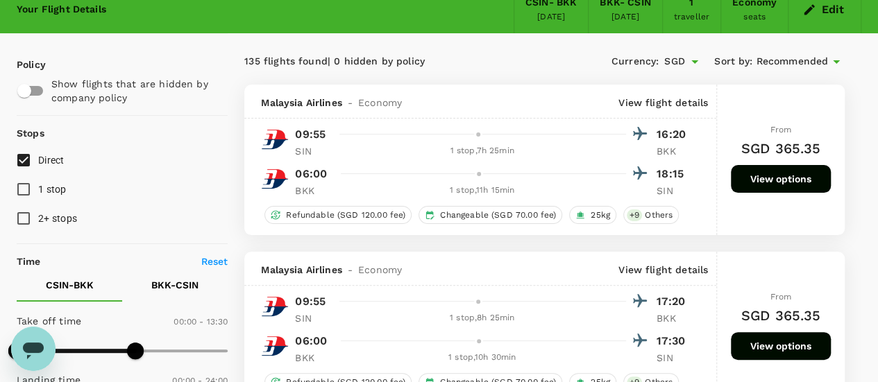
scroll to position [0, 0]
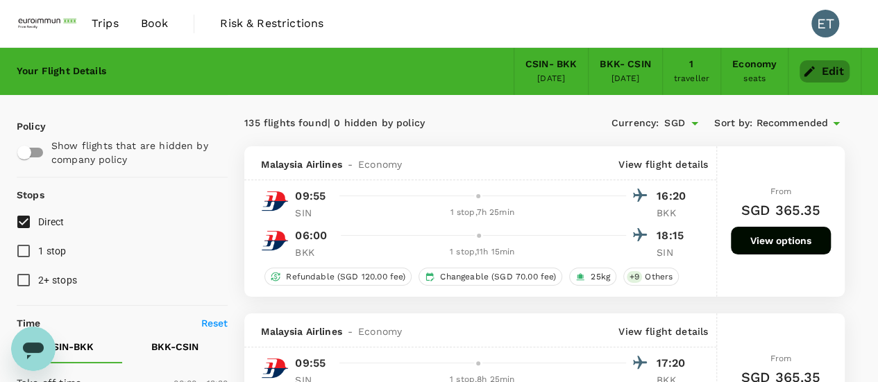
click at [816, 60] on button "Edit" at bounding box center [824, 71] width 50 height 22
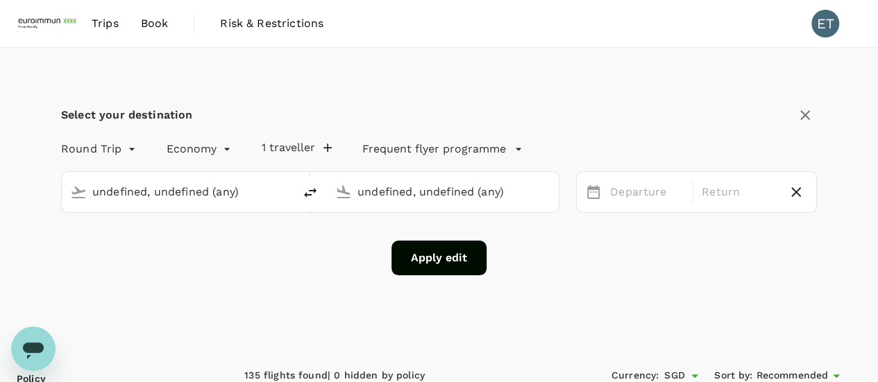
type input "[GEOGRAPHIC_DATA], [GEOGRAPHIC_DATA] (any)"
type input "Suvarnabhumi Intl (BKK)"
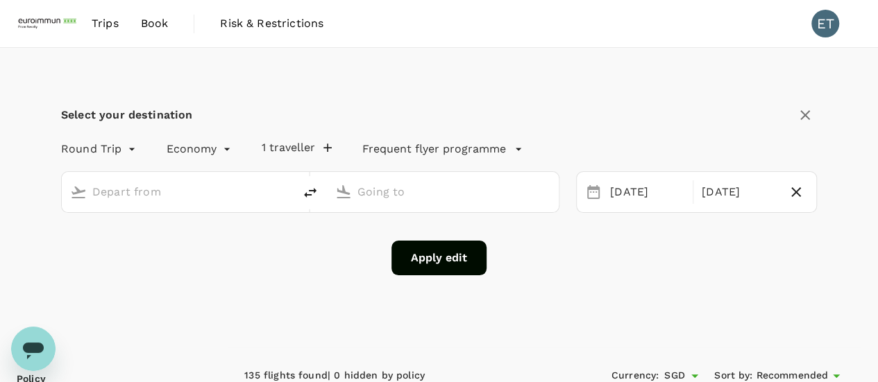
type input "[GEOGRAPHIC_DATA], [GEOGRAPHIC_DATA] (any)"
type input "Suvarnabhumi Intl (BKK)"
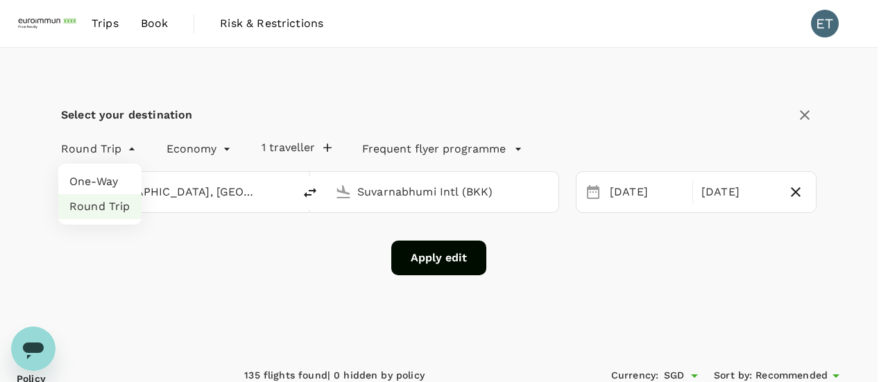
click at [117, 180] on li "One-Way" at bounding box center [99, 181] width 83 height 25
type input "oneway"
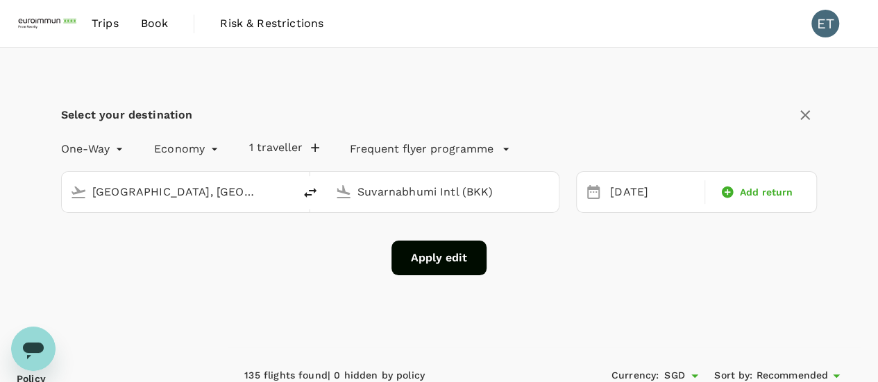
click at [466, 254] on button "Apply edit" at bounding box center [438, 258] width 95 height 35
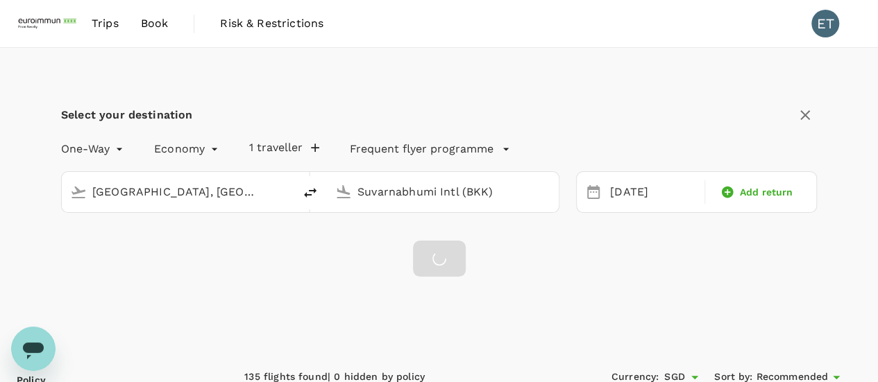
checkbox input "false"
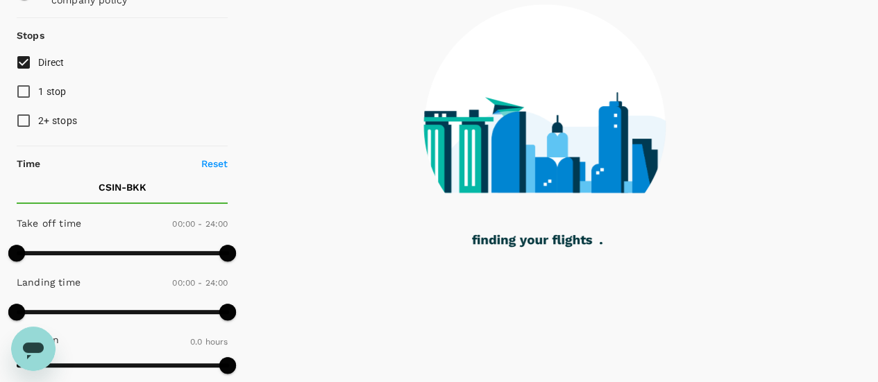
scroll to position [278, 0]
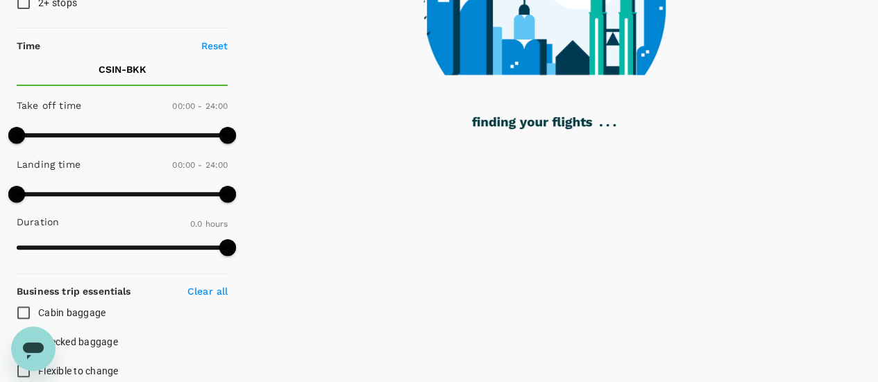
type input "720"
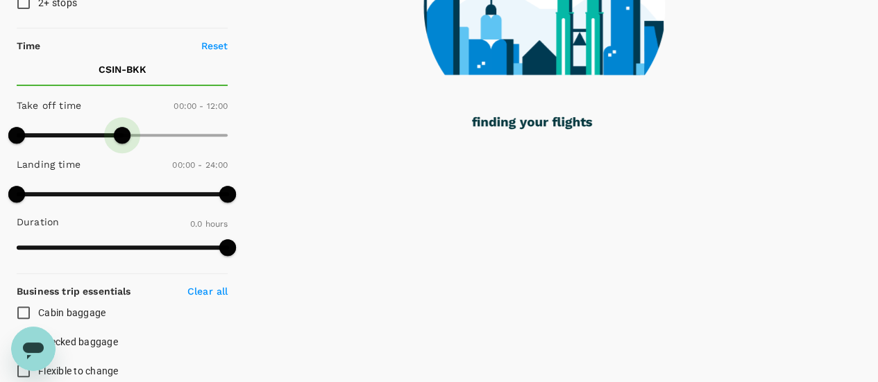
click at [122, 135] on span at bounding box center [122, 135] width 211 height 21
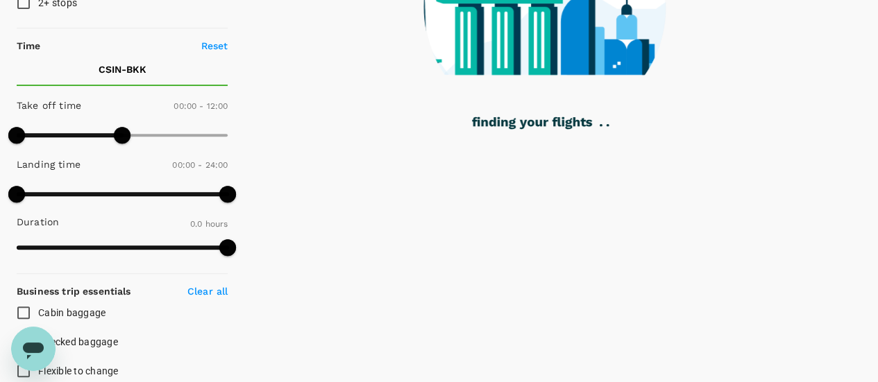
checkbox input "true"
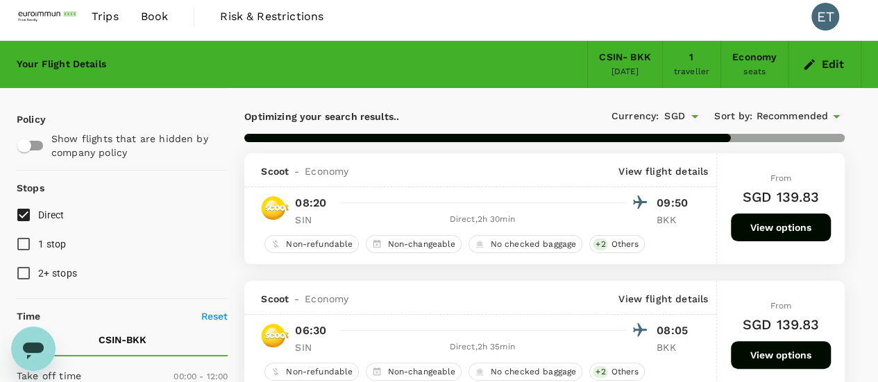
scroll to position [0, 0]
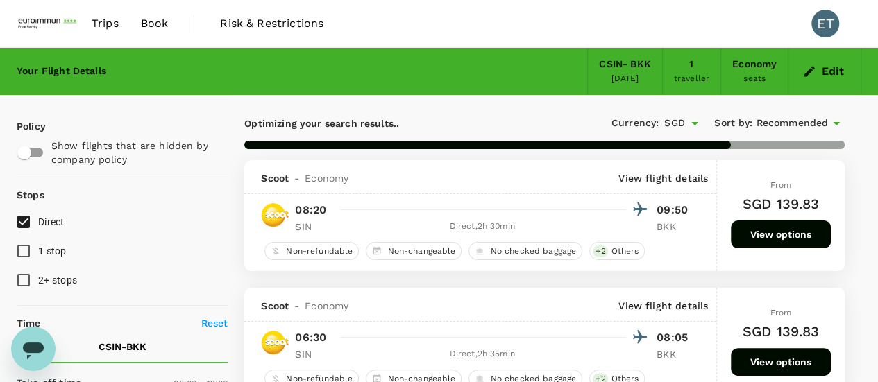
click at [638, 78] on div "[DATE]" at bounding box center [625, 79] width 28 height 14
click at [844, 67] on button "Edit" at bounding box center [824, 71] width 50 height 22
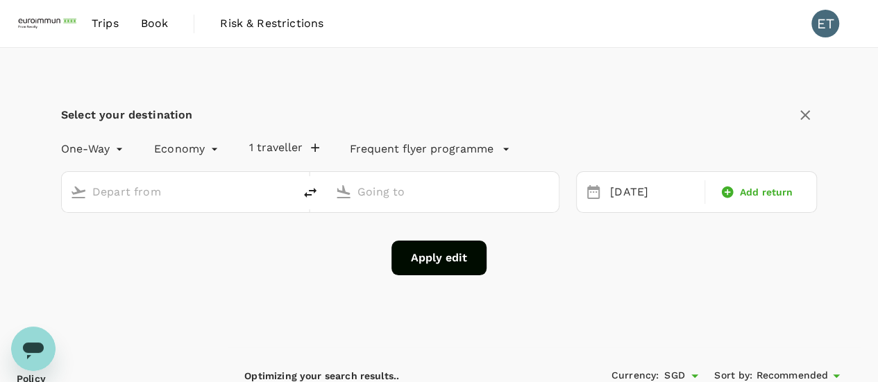
type input "[GEOGRAPHIC_DATA], [GEOGRAPHIC_DATA] (any)"
type input "Suvarnabhumi Intl (BKK)"
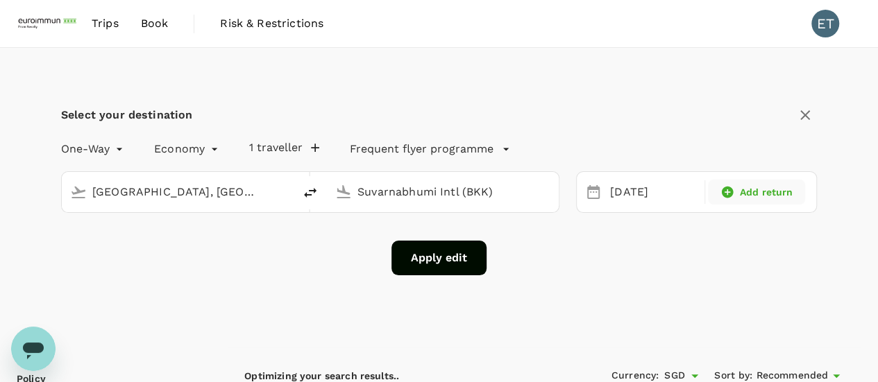
click at [738, 196] on div "Add return" at bounding box center [756, 192] width 86 height 14
type input "roundtrip"
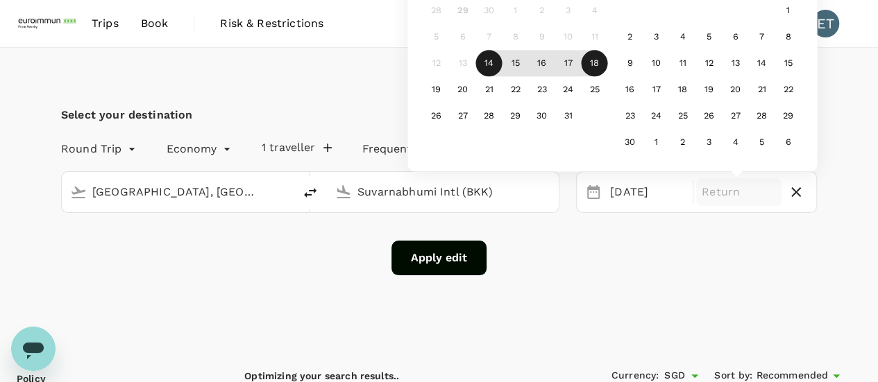
click at [604, 66] on div "18" at bounding box center [594, 64] width 26 height 26
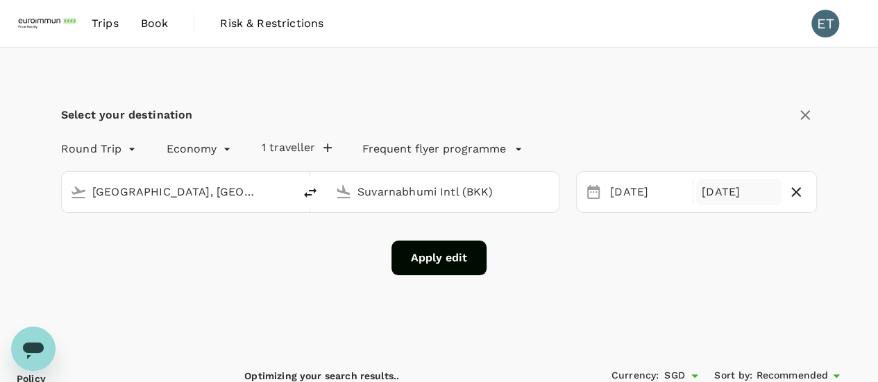
click at [476, 257] on button "Apply edit" at bounding box center [438, 258] width 95 height 35
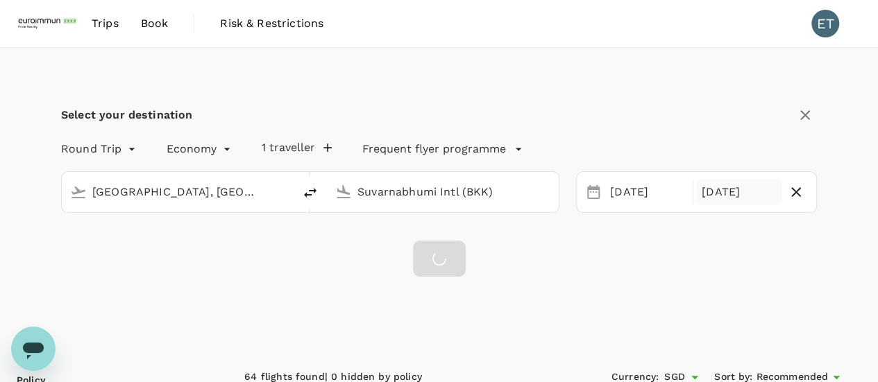
checkbox input "false"
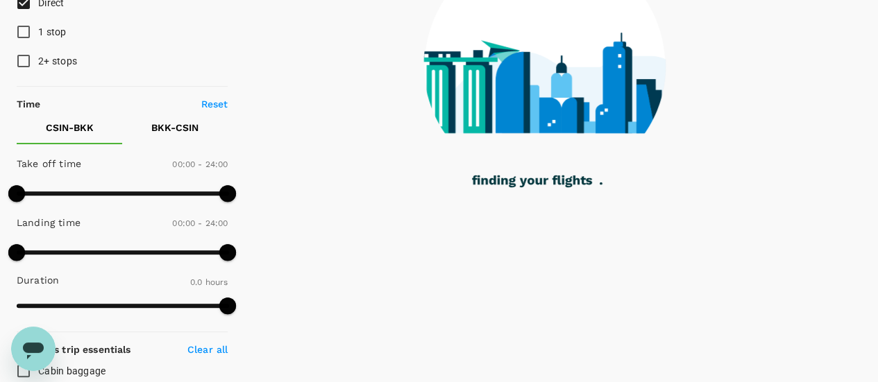
scroll to position [198, 0]
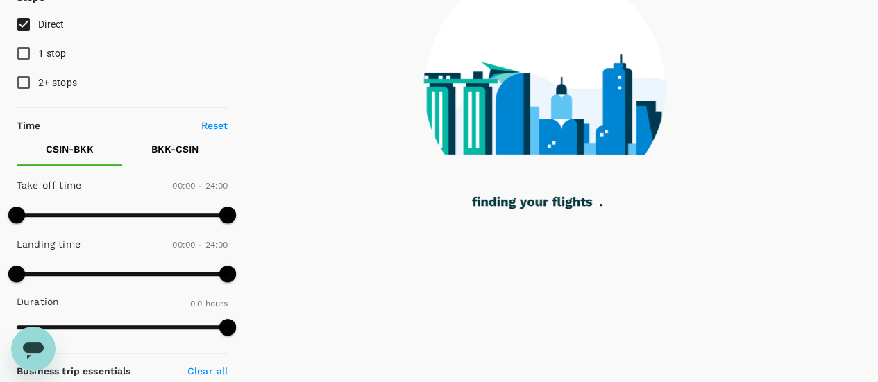
type input "875"
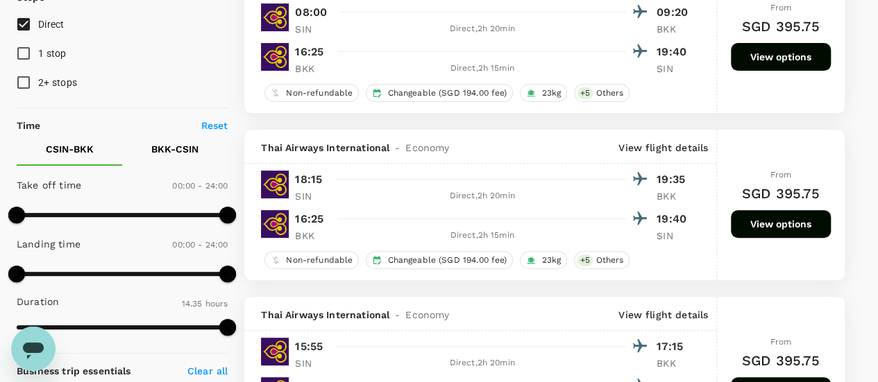
checkbox input "true"
type input "SGD"
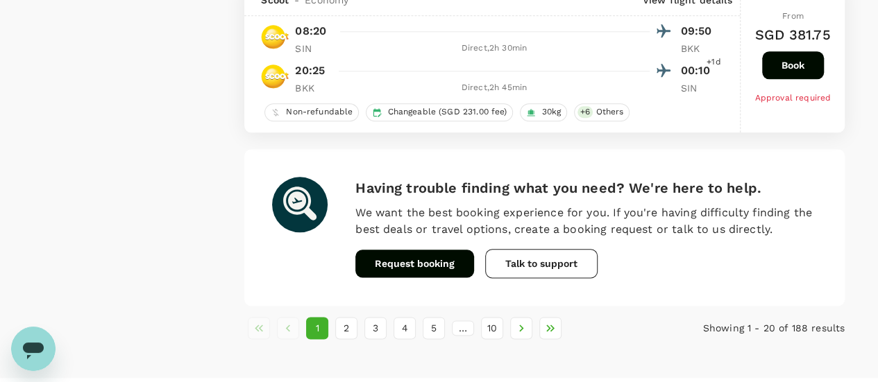
scroll to position [3383, 0]
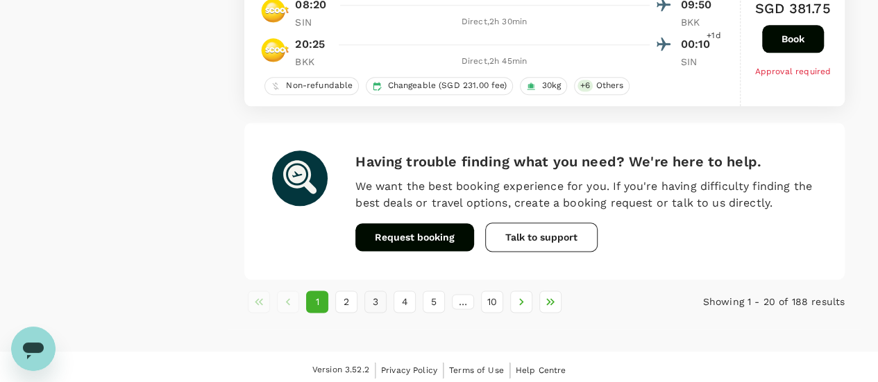
click at [368, 298] on button "3" at bounding box center [375, 302] width 22 height 22
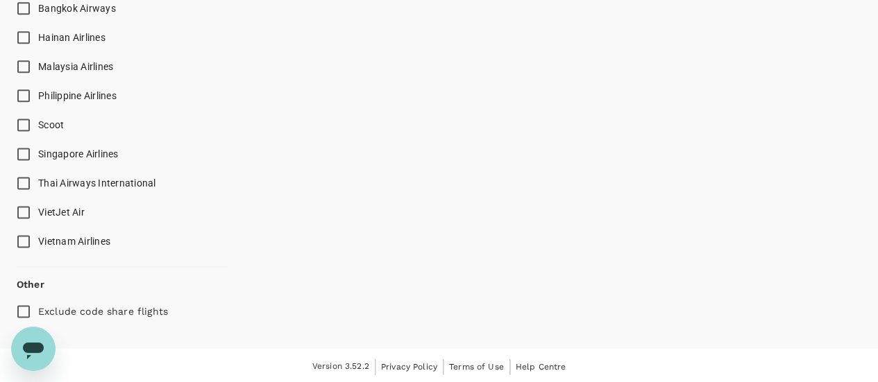
scroll to position [597, 0]
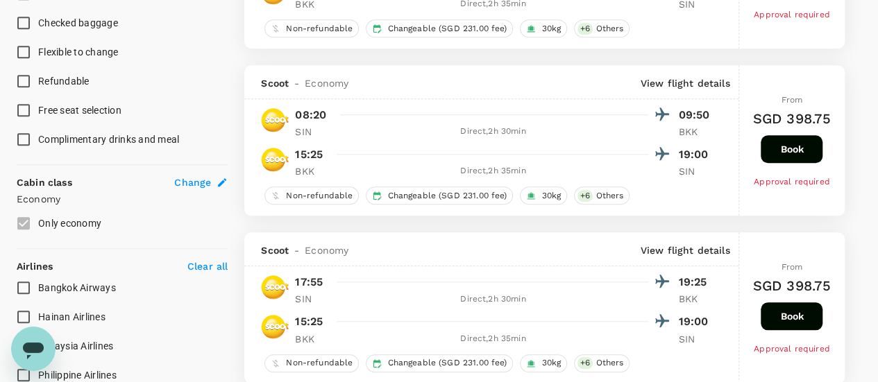
type input "1475"
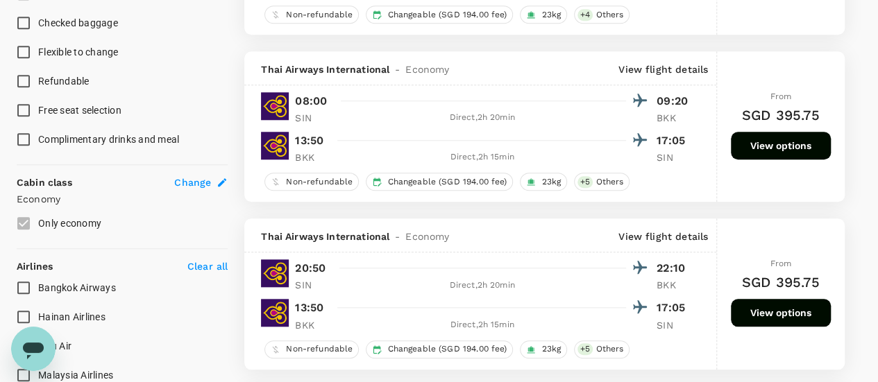
scroll to position [0, 0]
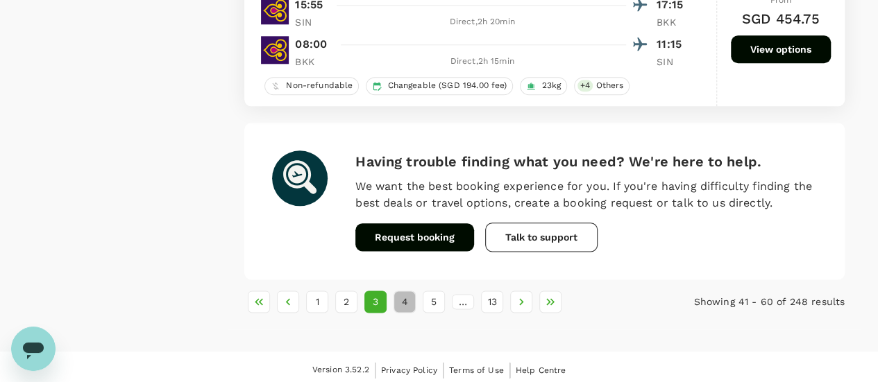
click at [400, 299] on button "4" at bounding box center [404, 302] width 22 height 22
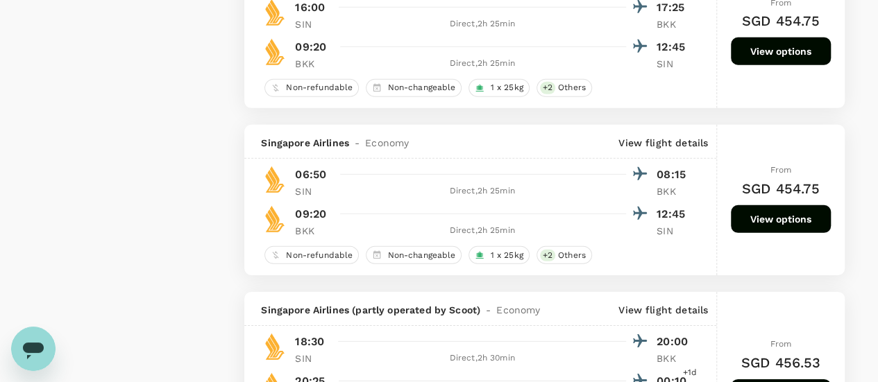
scroll to position [2082, 0]
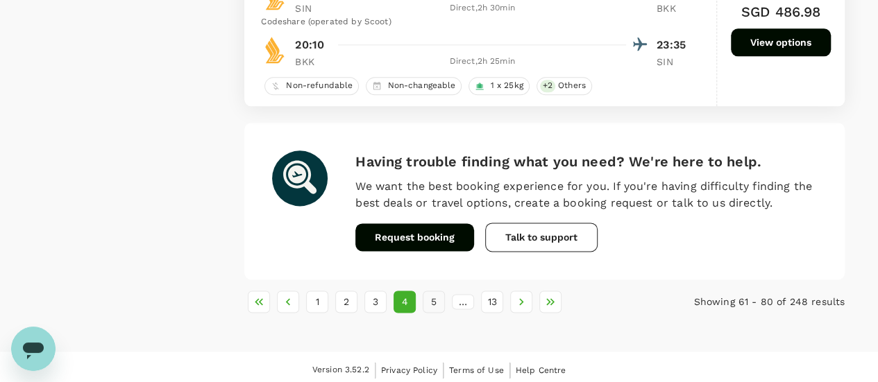
click at [429, 300] on button "5" at bounding box center [434, 302] width 22 height 22
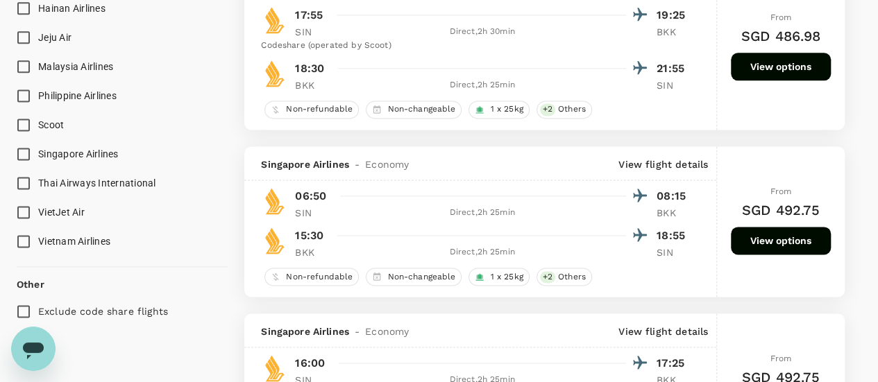
scroll to position [0, 0]
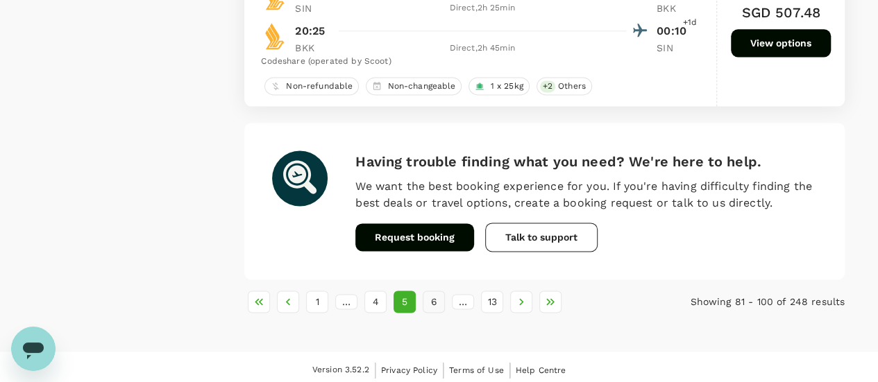
click at [441, 293] on button "6" at bounding box center [434, 302] width 22 height 22
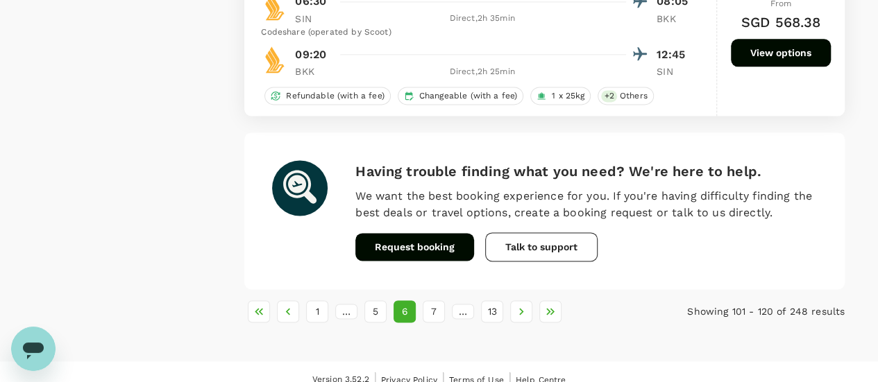
scroll to position [3261, 0]
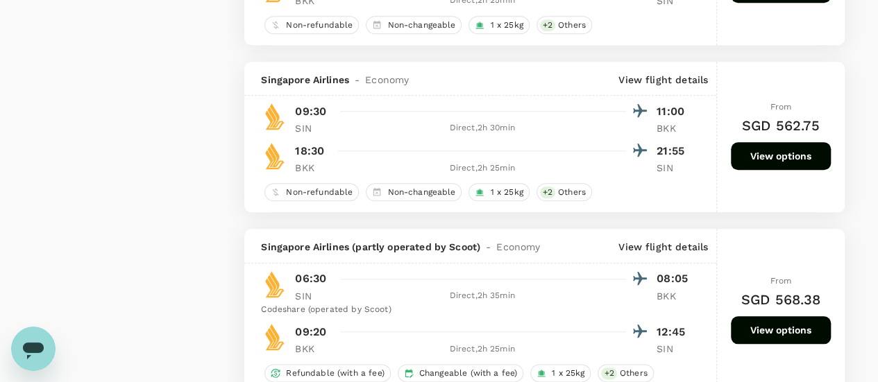
drag, startPoint x: 65, startPoint y: 51, endPoint x: 85, endPoint y: 34, distance: 26.0
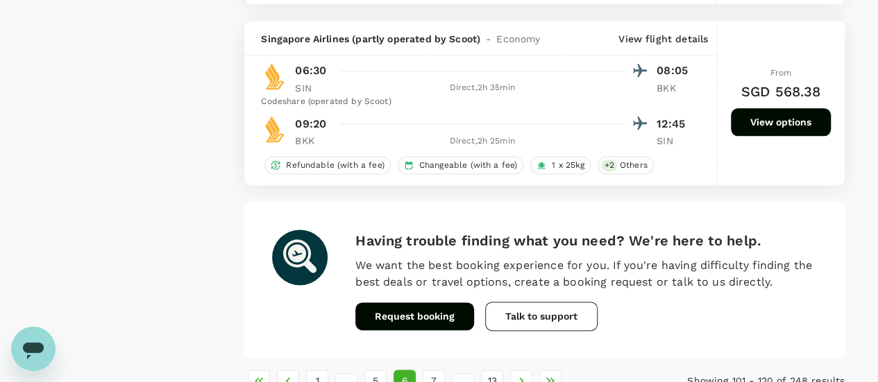
scroll to position [3548, 0]
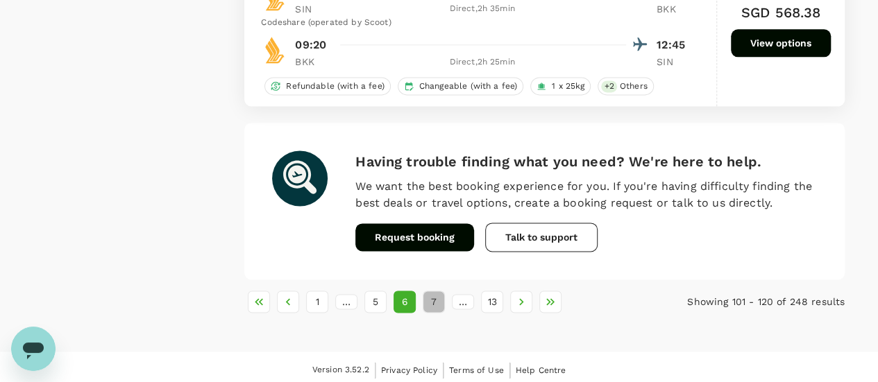
click at [433, 300] on button "7" at bounding box center [434, 302] width 22 height 22
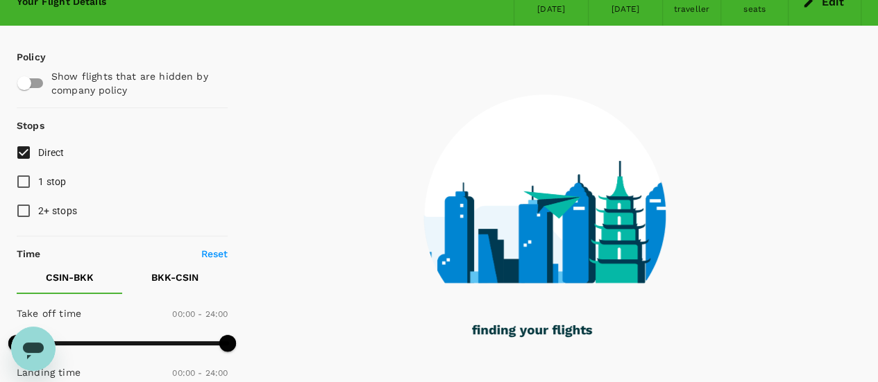
scroll to position [278, 0]
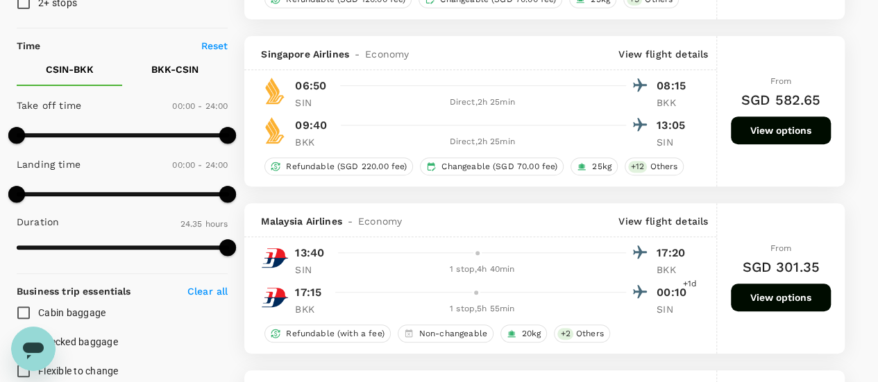
type input "SGD"
